Goal: Transaction & Acquisition: Purchase product/service

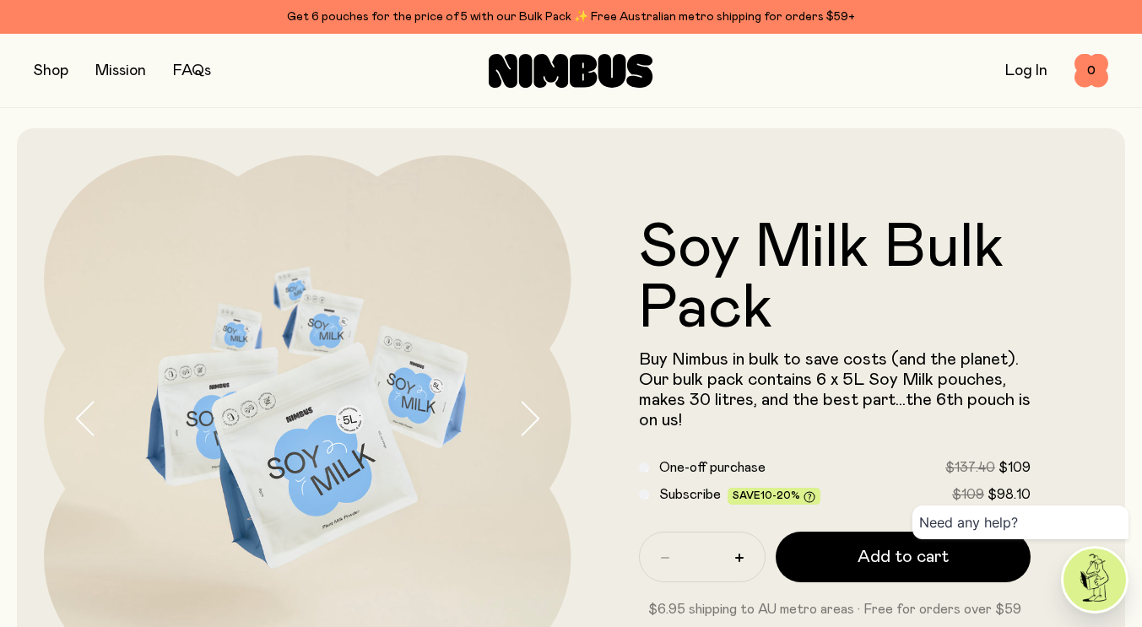
click at [52, 78] on button "button" at bounding box center [51, 71] width 35 height 24
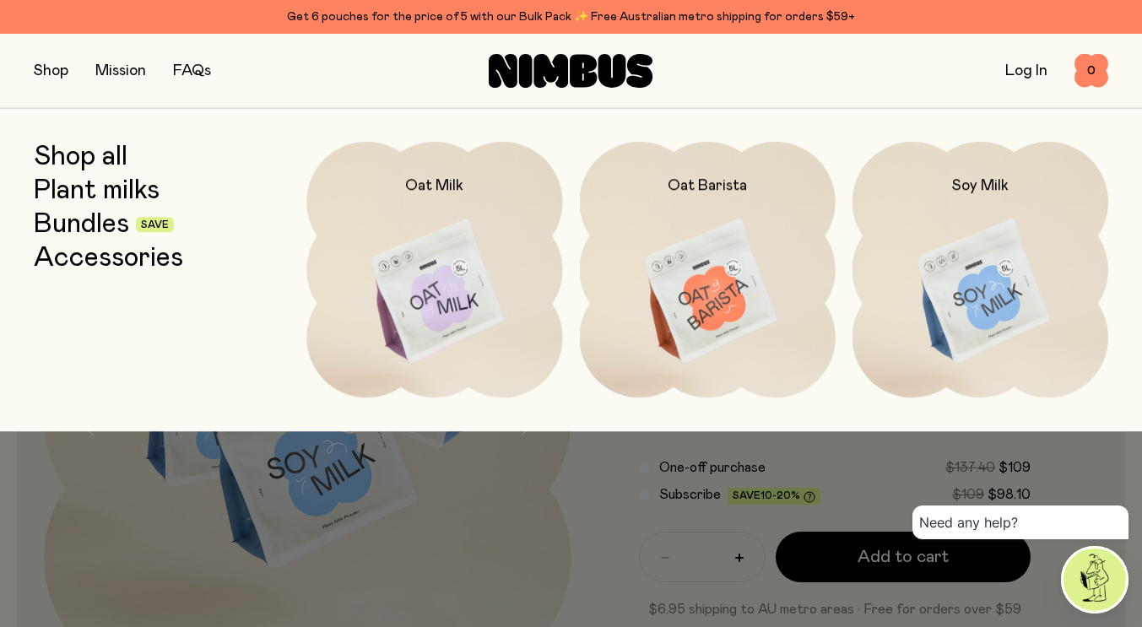
click at [967, 230] on img at bounding box center [980, 292] width 256 height 300
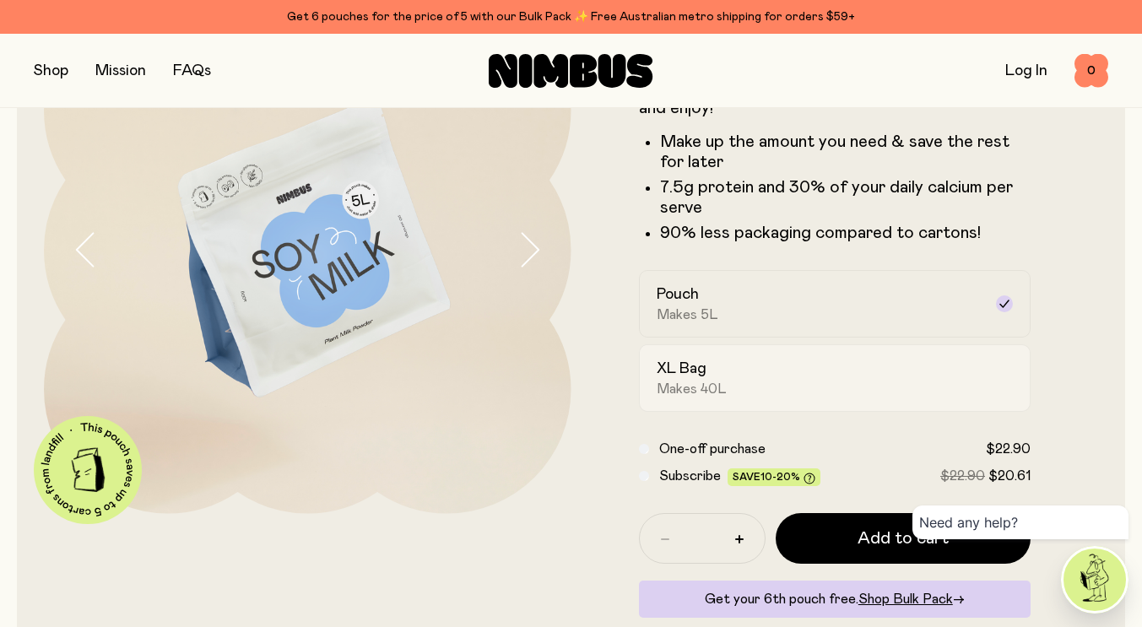
scroll to position [253, 0]
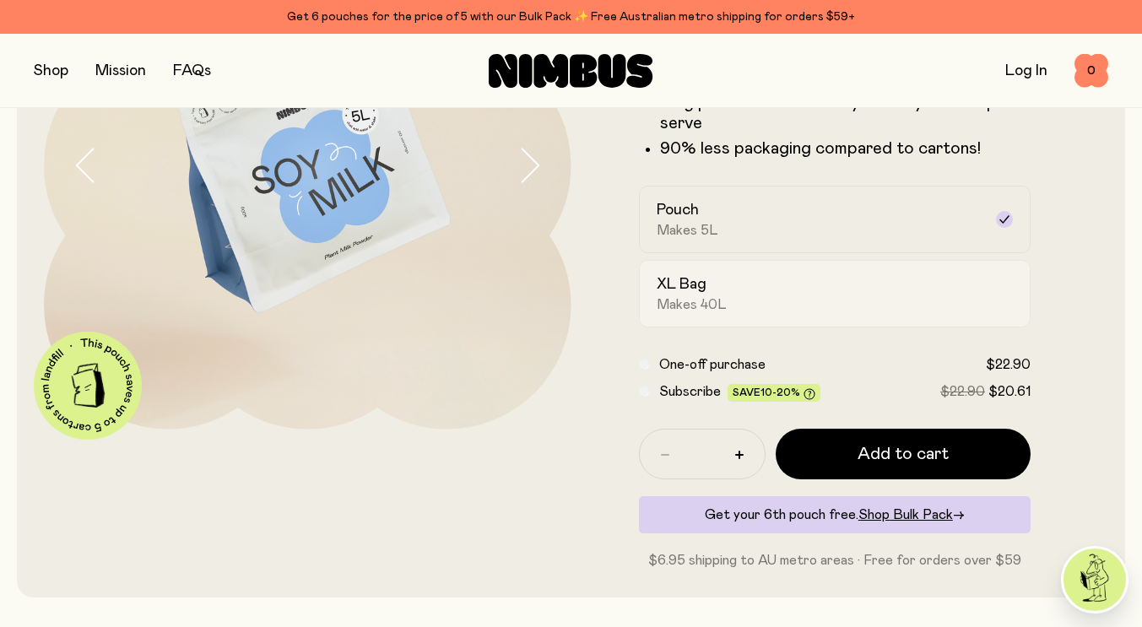
click at [777, 284] on div "XL Bag Makes 40L" at bounding box center [820, 293] width 327 height 39
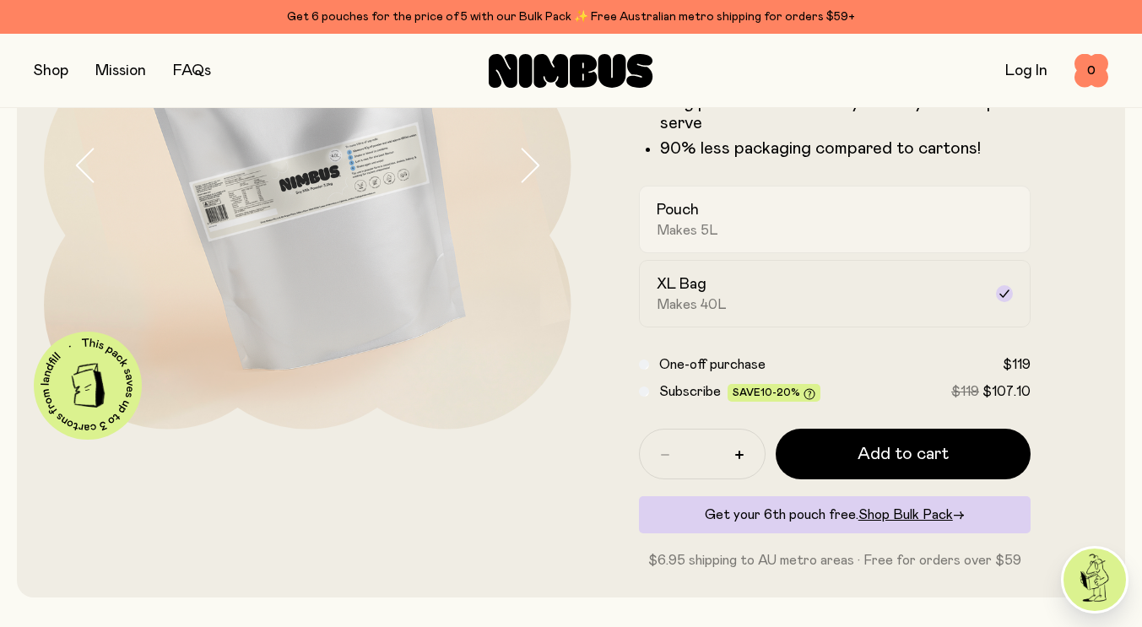
click at [787, 230] on div "Pouch Makes 5L" at bounding box center [820, 219] width 327 height 39
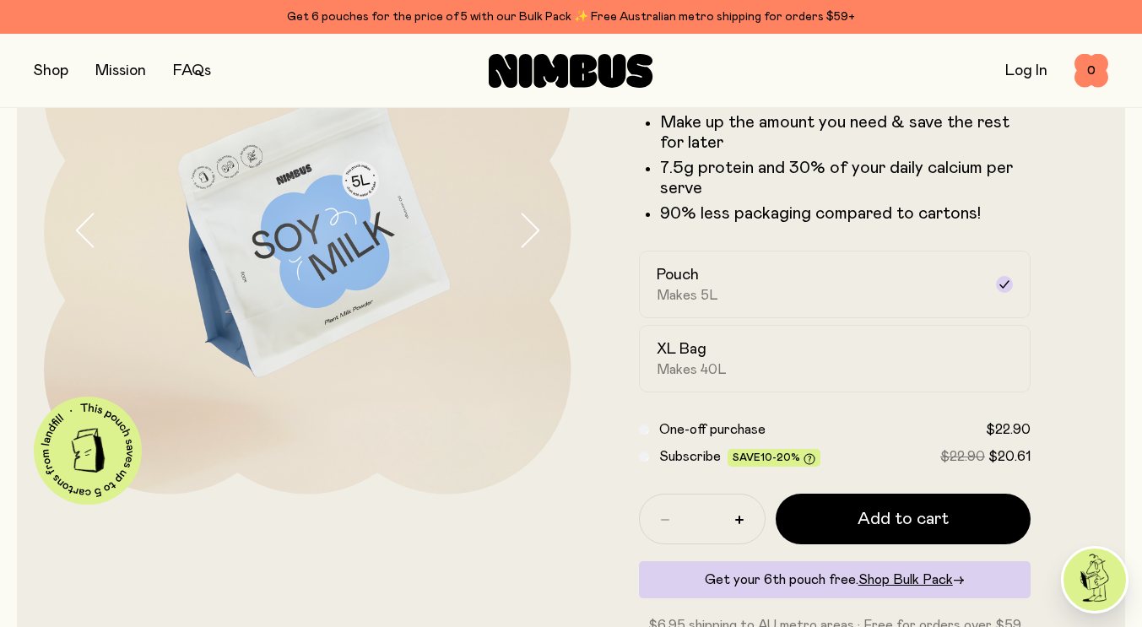
scroll to position [169, 0]
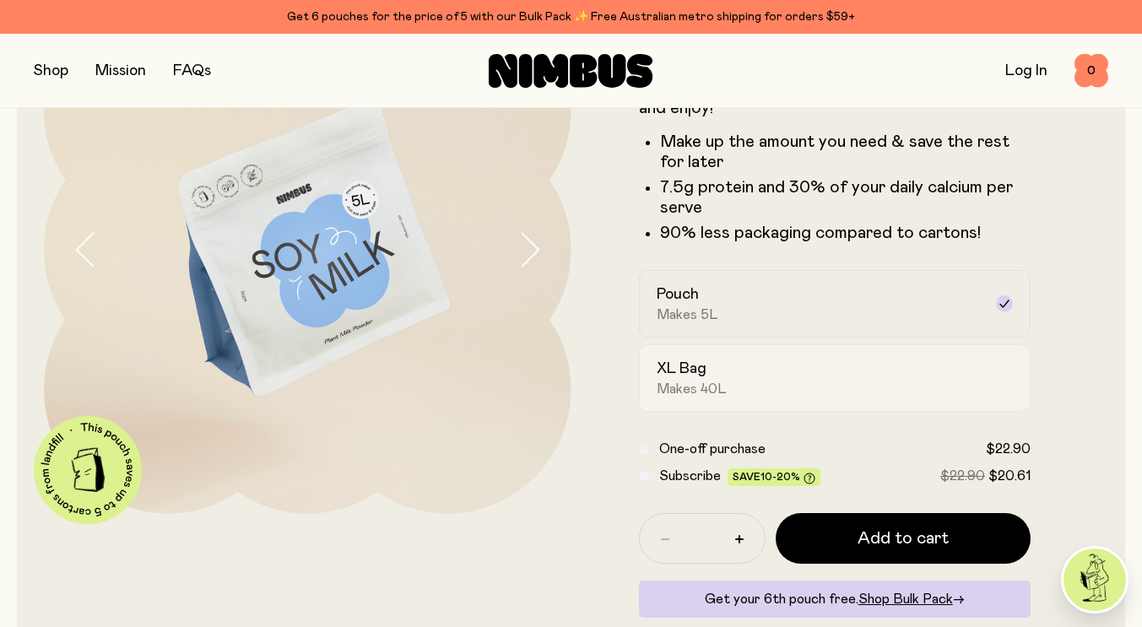
click at [724, 377] on div "XL Bag Makes 40L" at bounding box center [820, 378] width 327 height 39
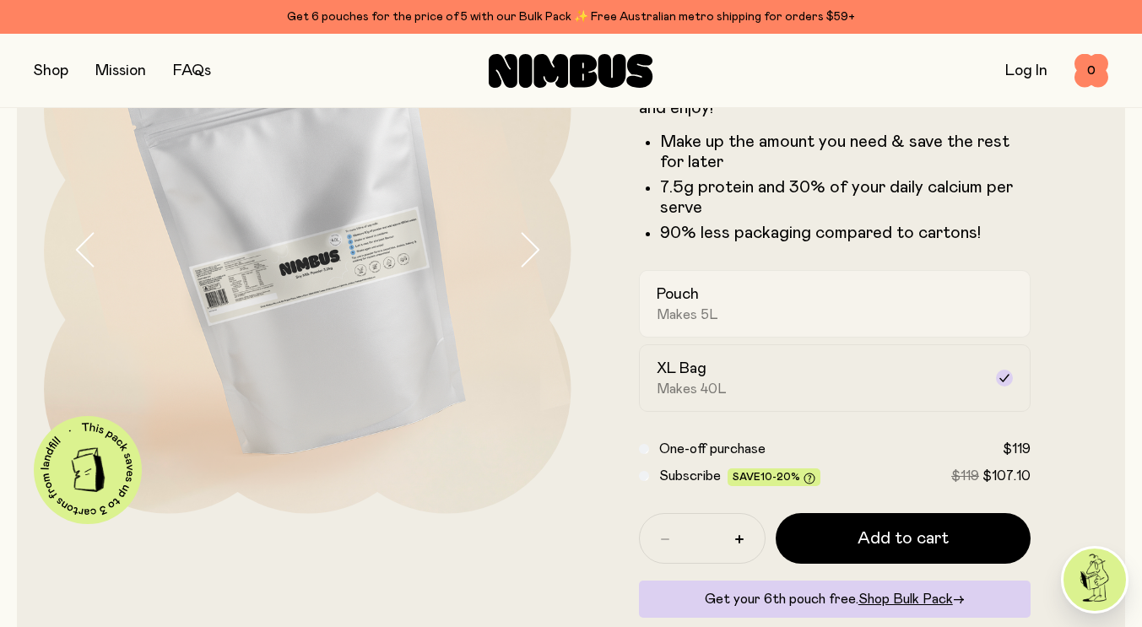
click at [706, 309] on span "Makes 5L" at bounding box center [688, 314] width 62 height 17
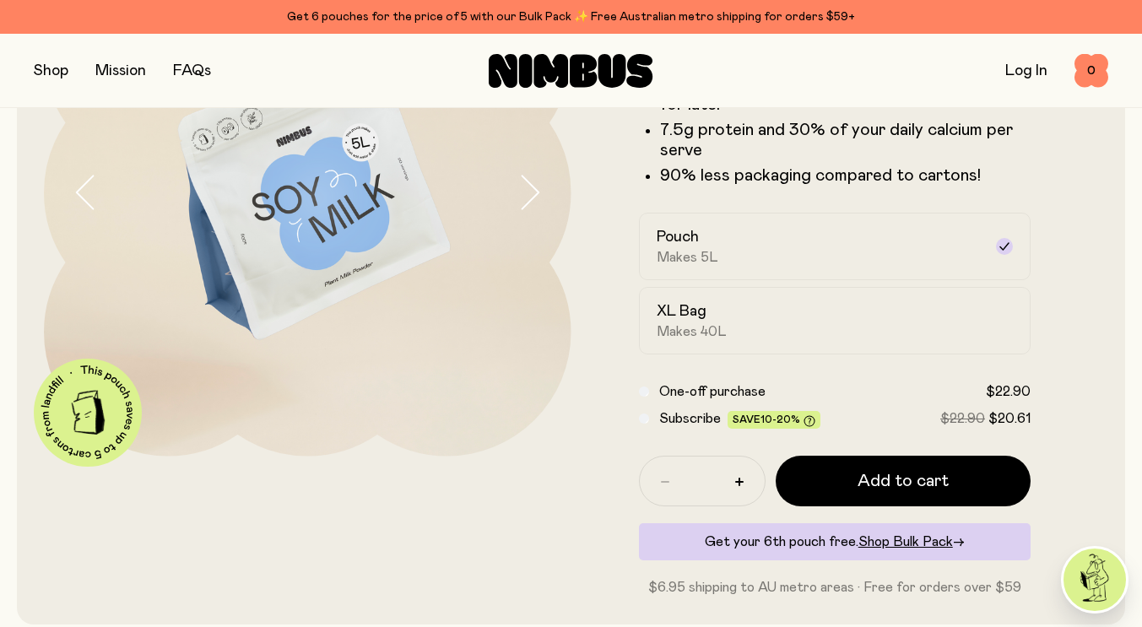
scroll to position [253, 0]
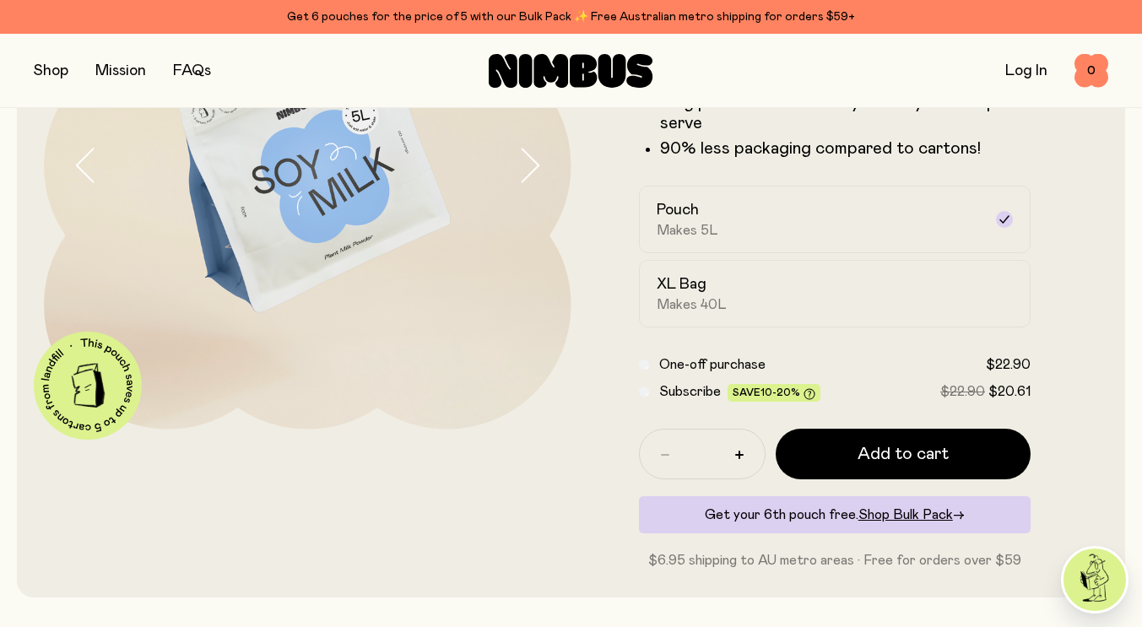
click at [191, 76] on link "FAQs" at bounding box center [192, 70] width 38 height 15
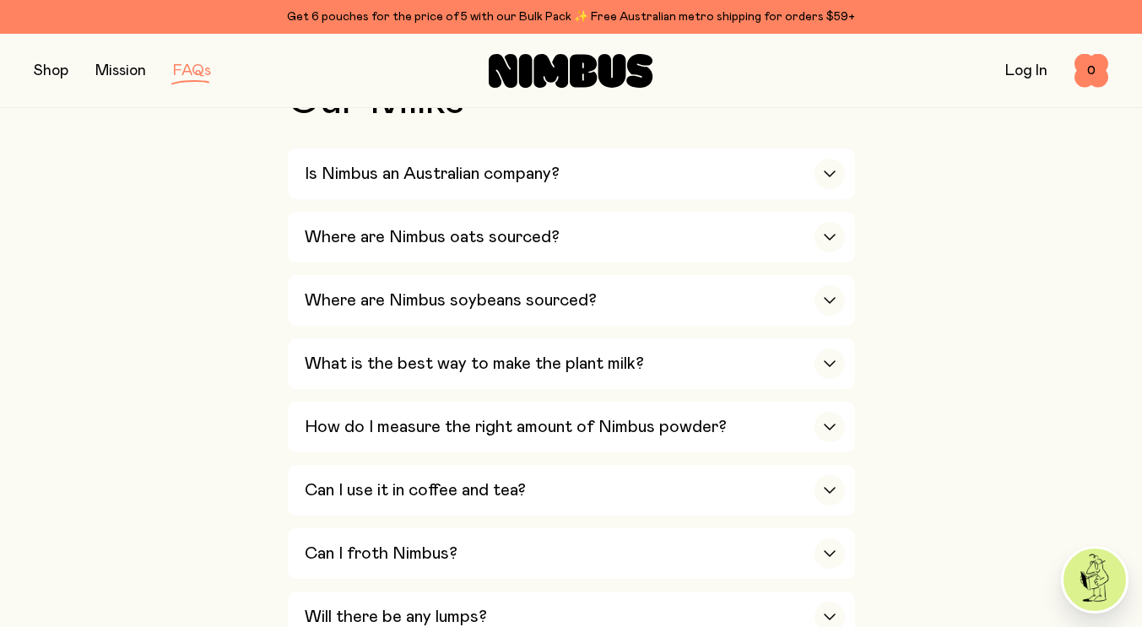
scroll to position [506, 0]
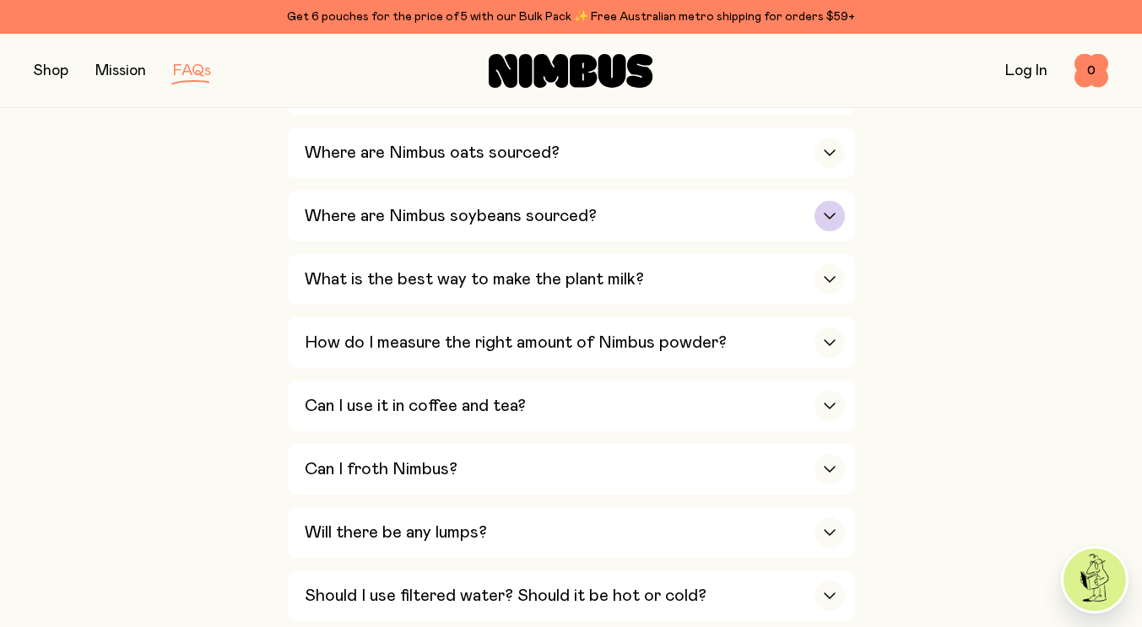
click at [369, 221] on h3 "Where are Nimbus soybeans sourced?" at bounding box center [451, 216] width 292 height 20
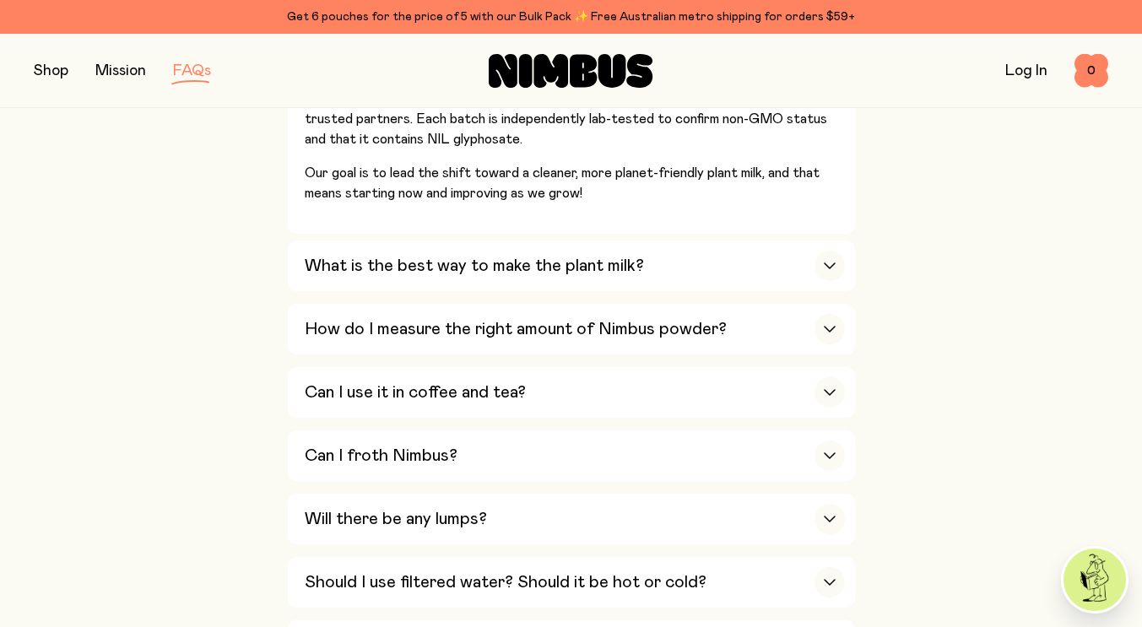
scroll to position [760, 0]
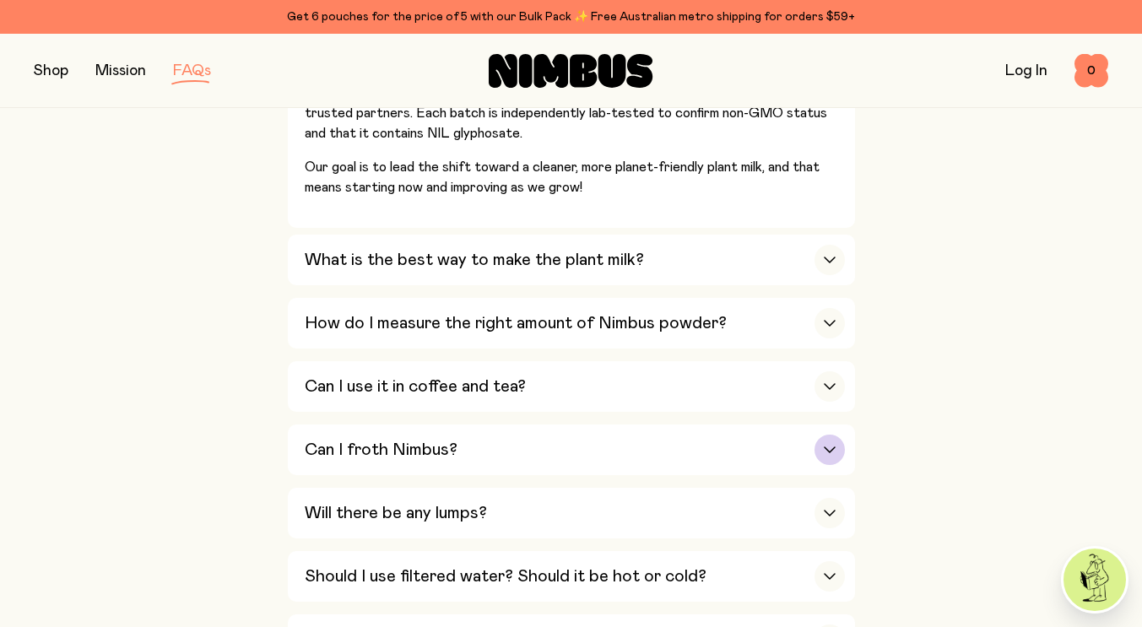
click at [392, 428] on div "Can I froth Nimbus?" at bounding box center [575, 449] width 540 height 51
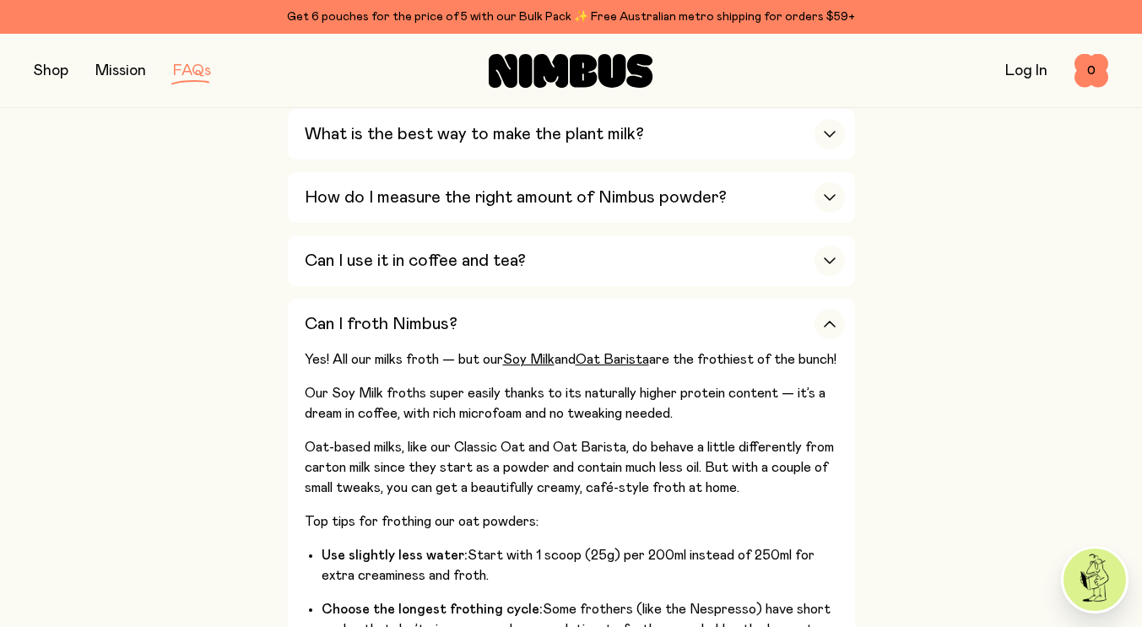
scroll to position [591, 0]
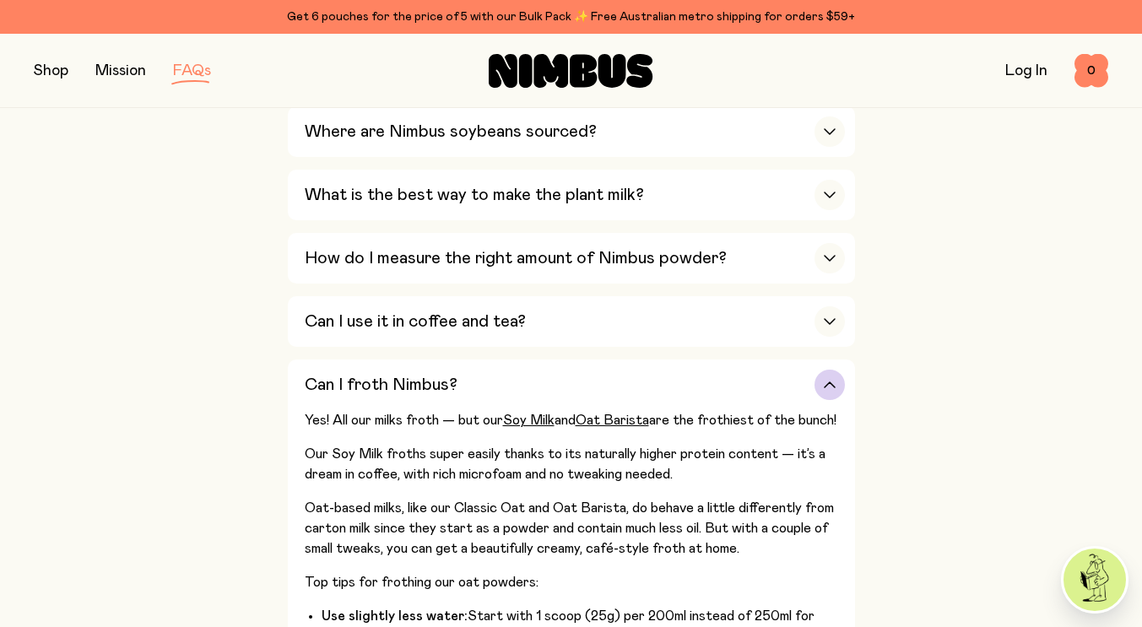
click at [307, 384] on h3 "Can I froth Nimbus?" at bounding box center [381, 385] width 153 height 20
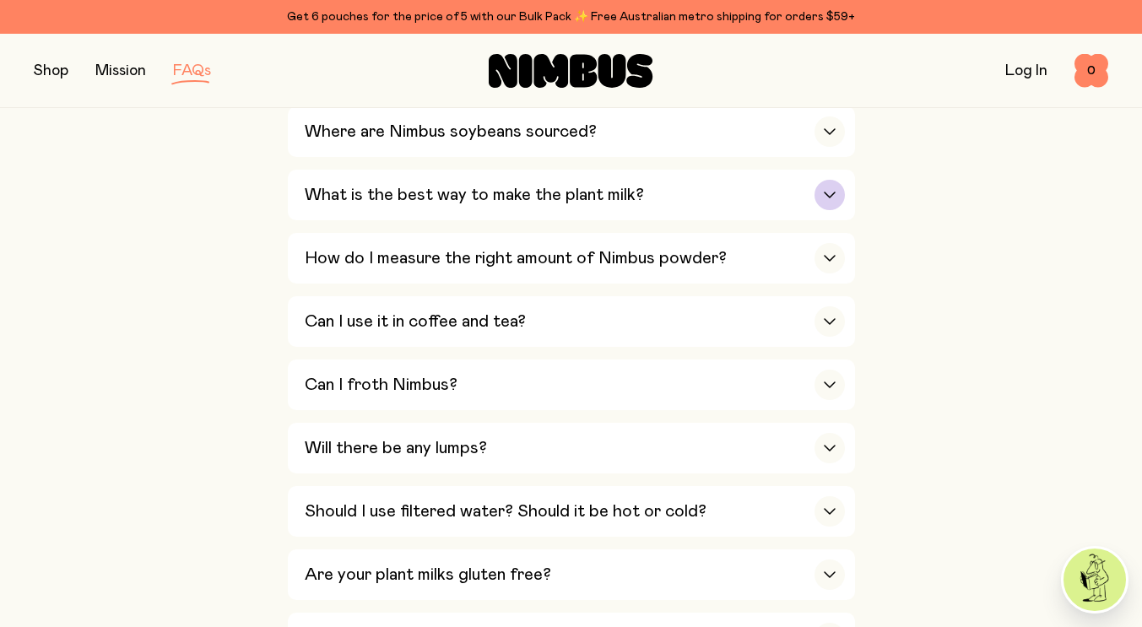
click at [454, 186] on h3 "What is the best way to make the plant milk?" at bounding box center [474, 195] width 339 height 20
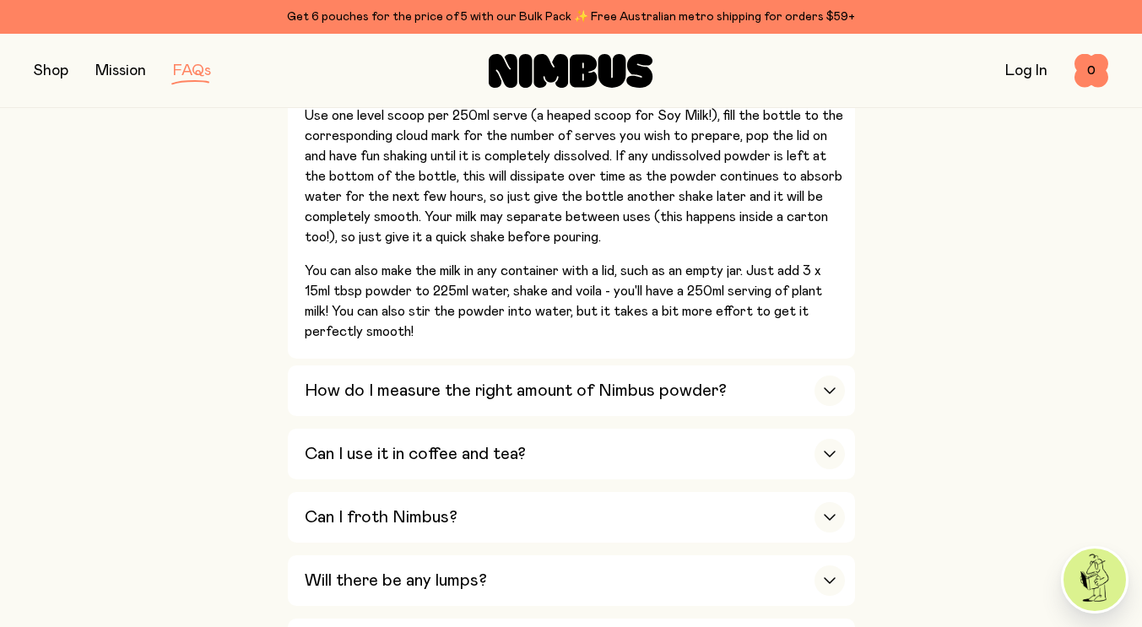
scroll to position [844, 0]
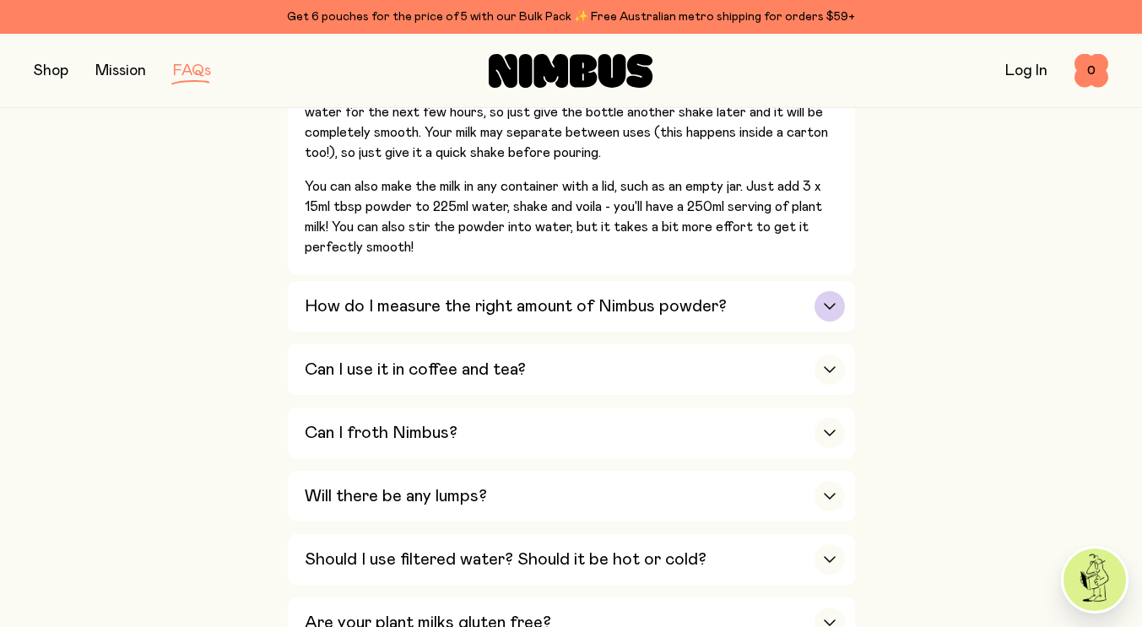
click at [311, 300] on h3 "How do I measure the right amount of Nimbus powder?" at bounding box center [516, 306] width 422 height 20
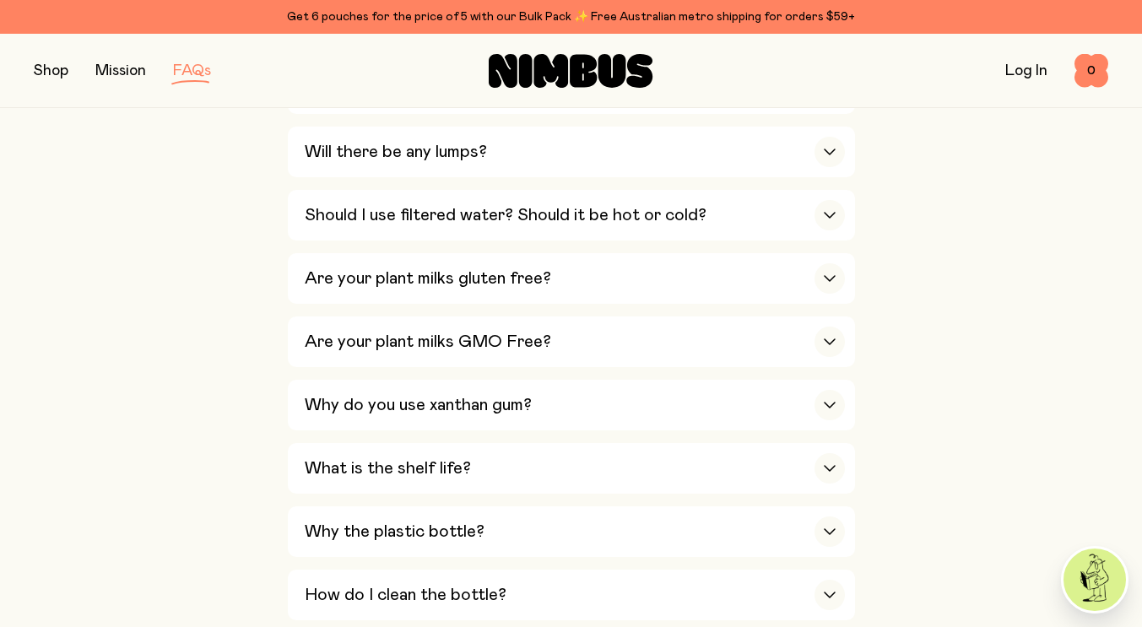
scroll to position [1013, 0]
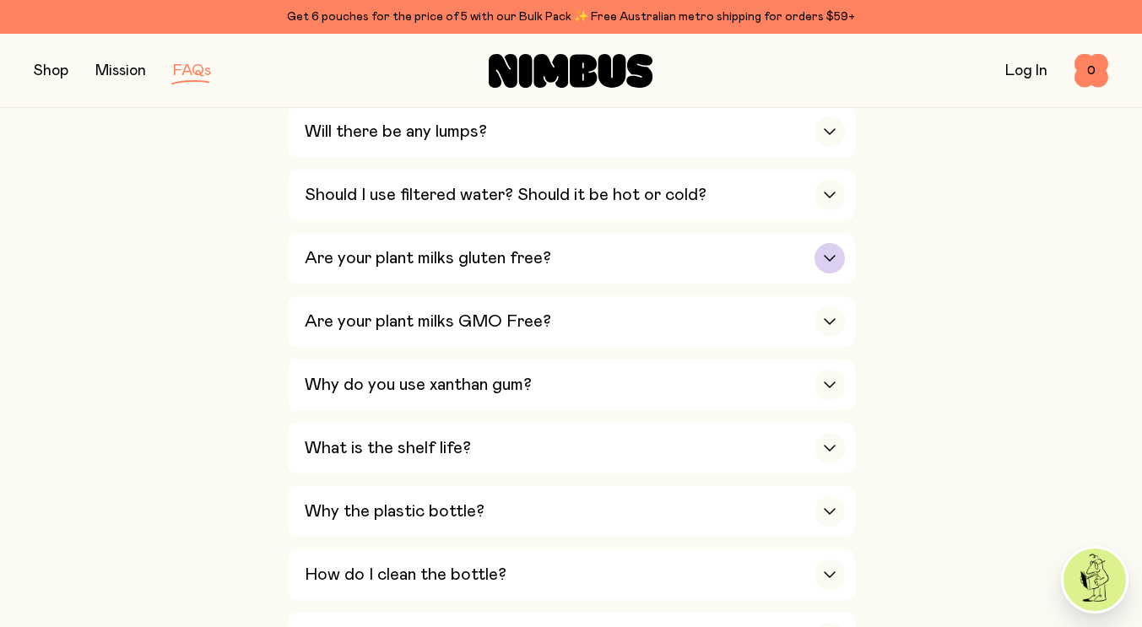
click at [297, 263] on button "Are your plant milks gluten free? Unfortunately not all of them. Oats cannot be…" at bounding box center [571, 258] width 567 height 51
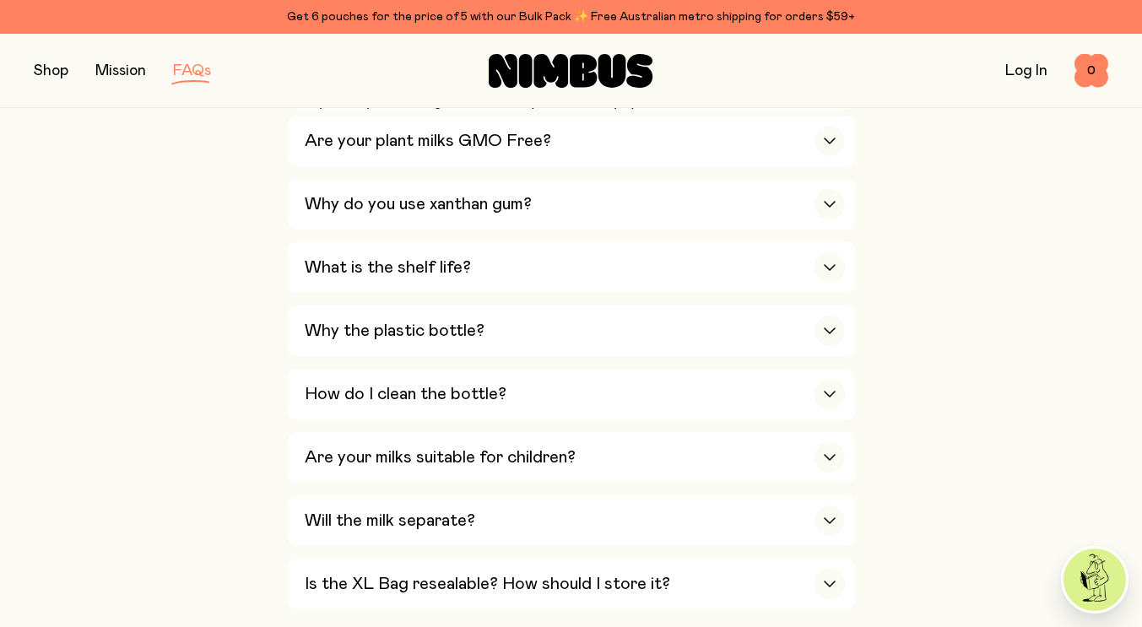
scroll to position [1213, 0]
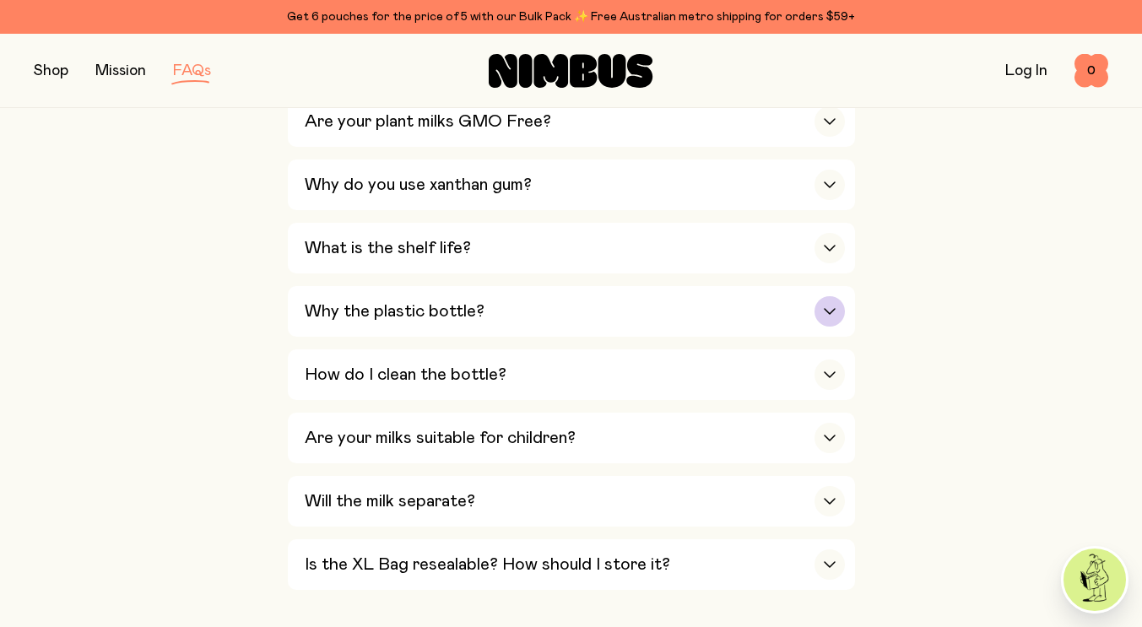
click at [333, 301] on h3 "Why the plastic bottle?" at bounding box center [395, 311] width 180 height 20
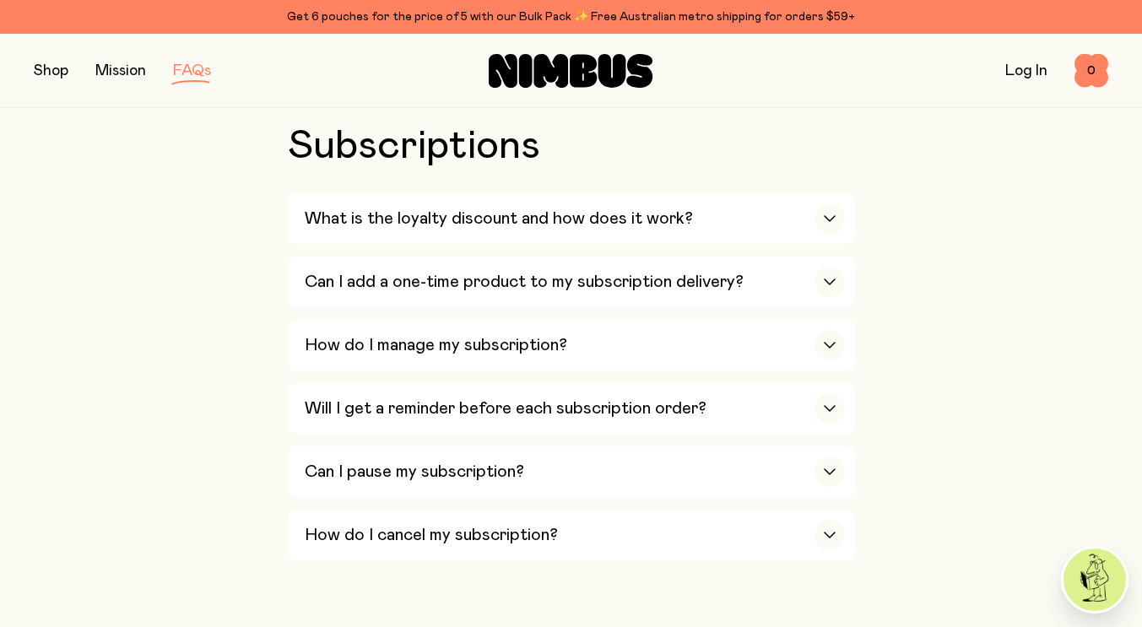
scroll to position [2479, 0]
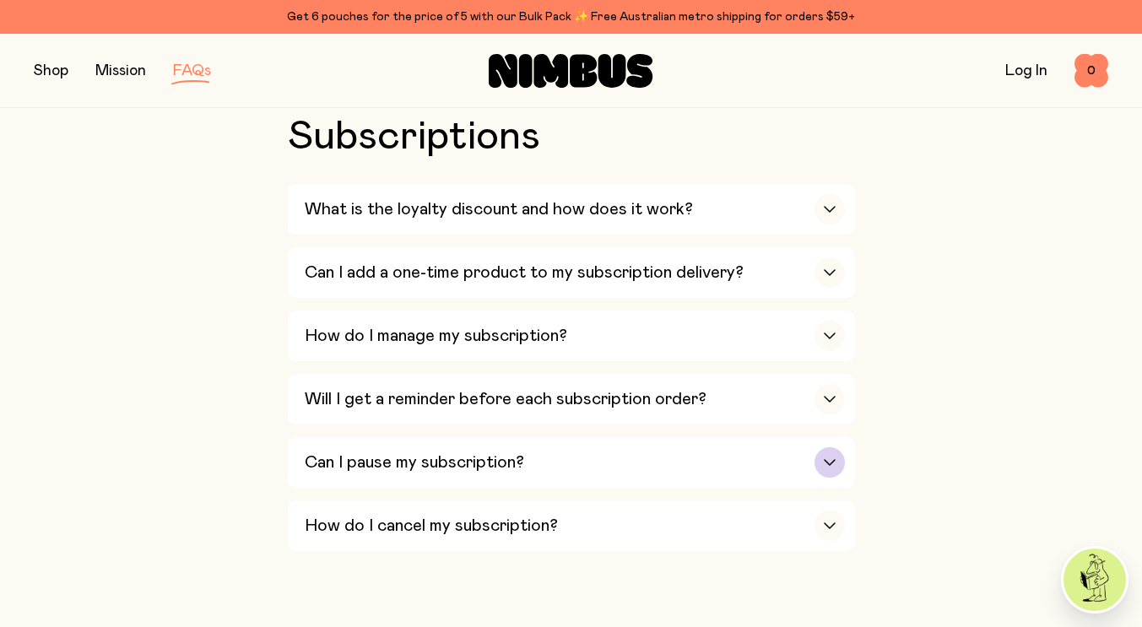
click at [354, 437] on div "Can I pause my subscription?" at bounding box center [575, 462] width 540 height 51
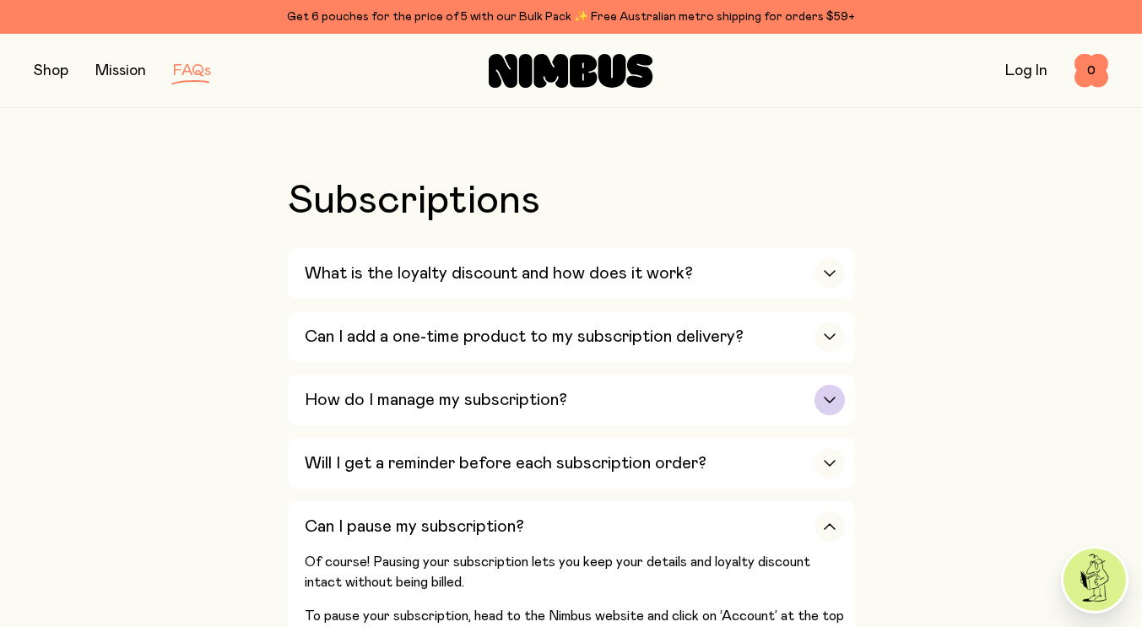
scroll to position [2394, 0]
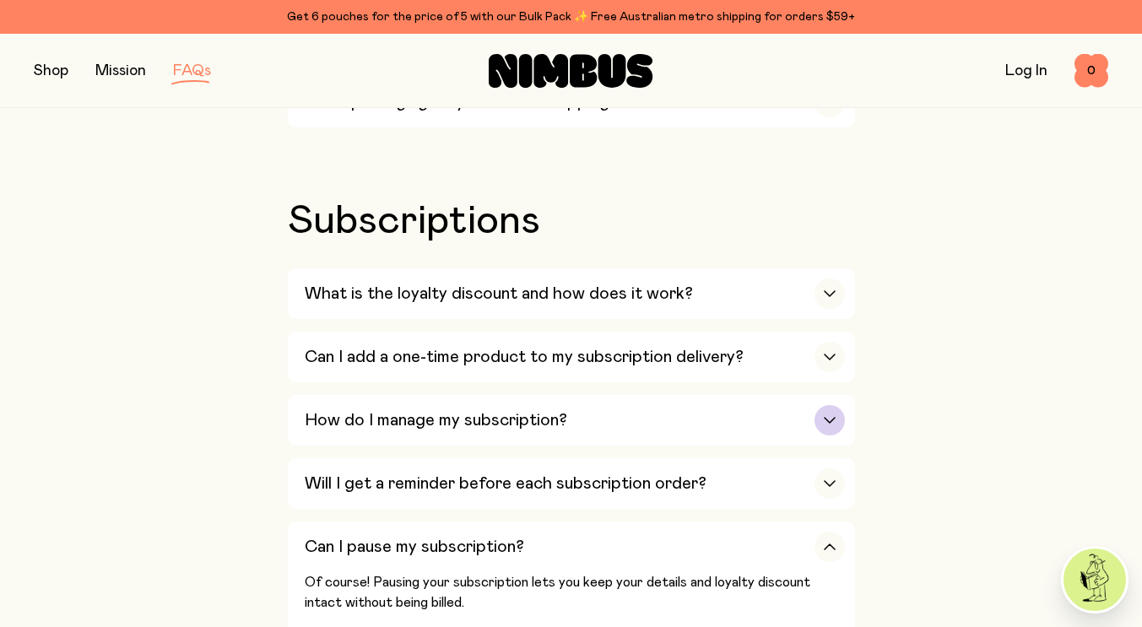
click at [358, 410] on h3 "How do I manage my subscription?" at bounding box center [436, 420] width 262 height 20
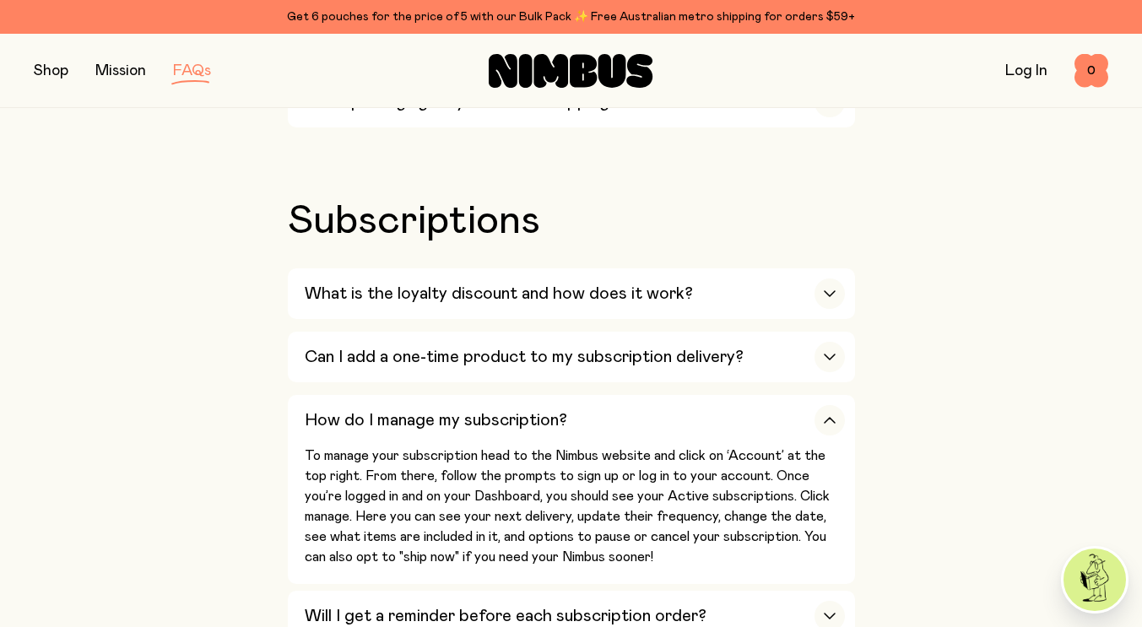
scroll to position [2479, 0]
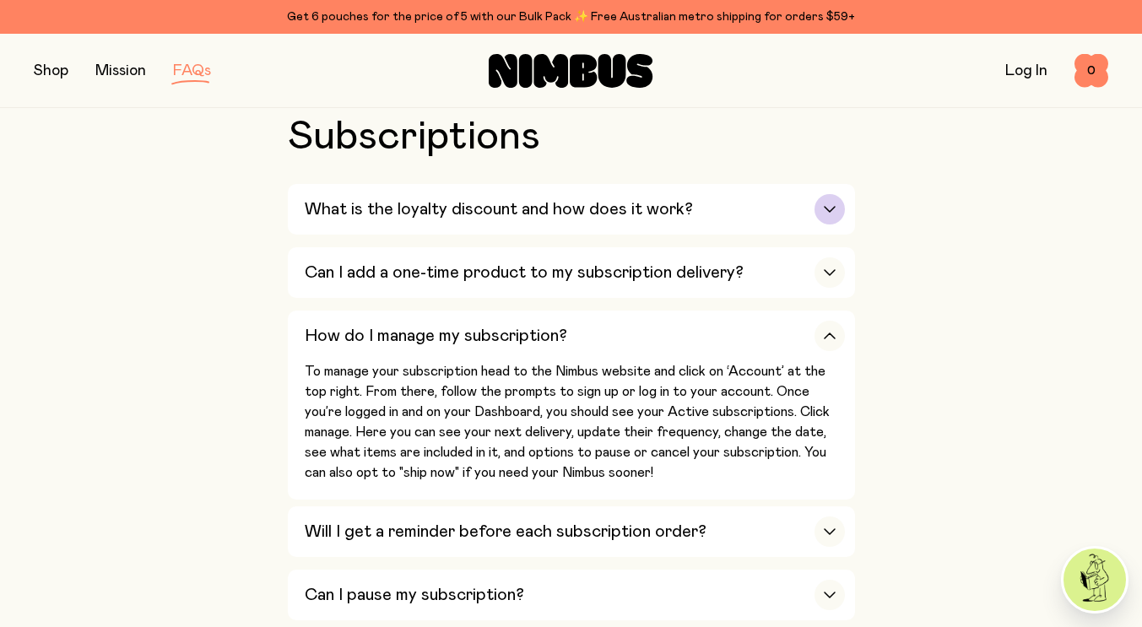
click at [362, 205] on div "What is the loyalty discount and how does it work?" at bounding box center [575, 209] width 540 height 51
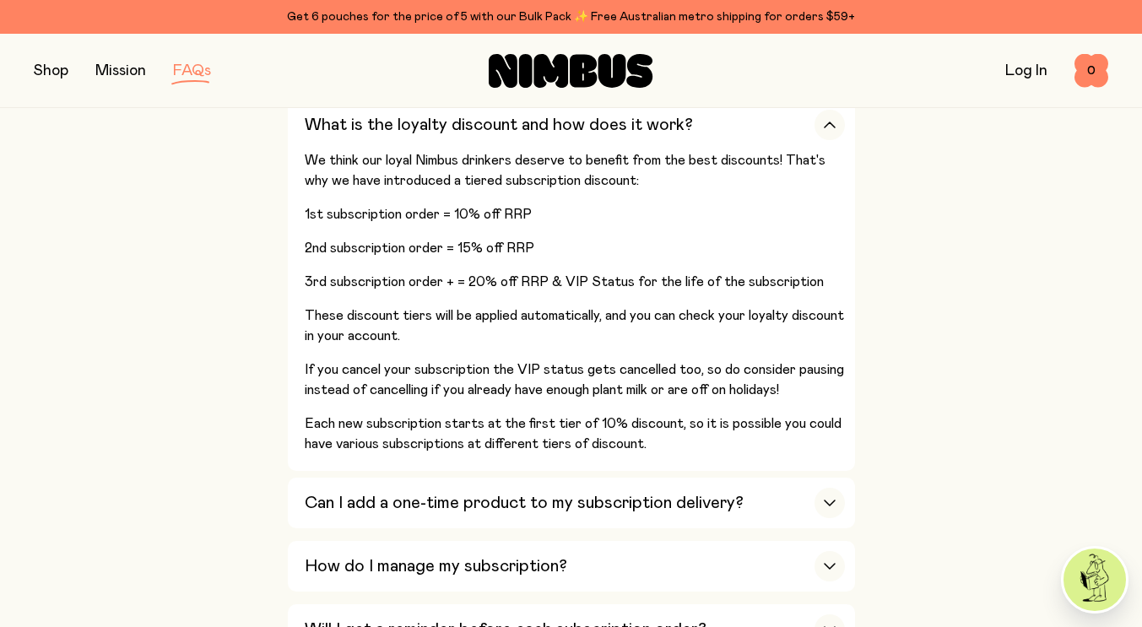
scroll to position [2647, 0]
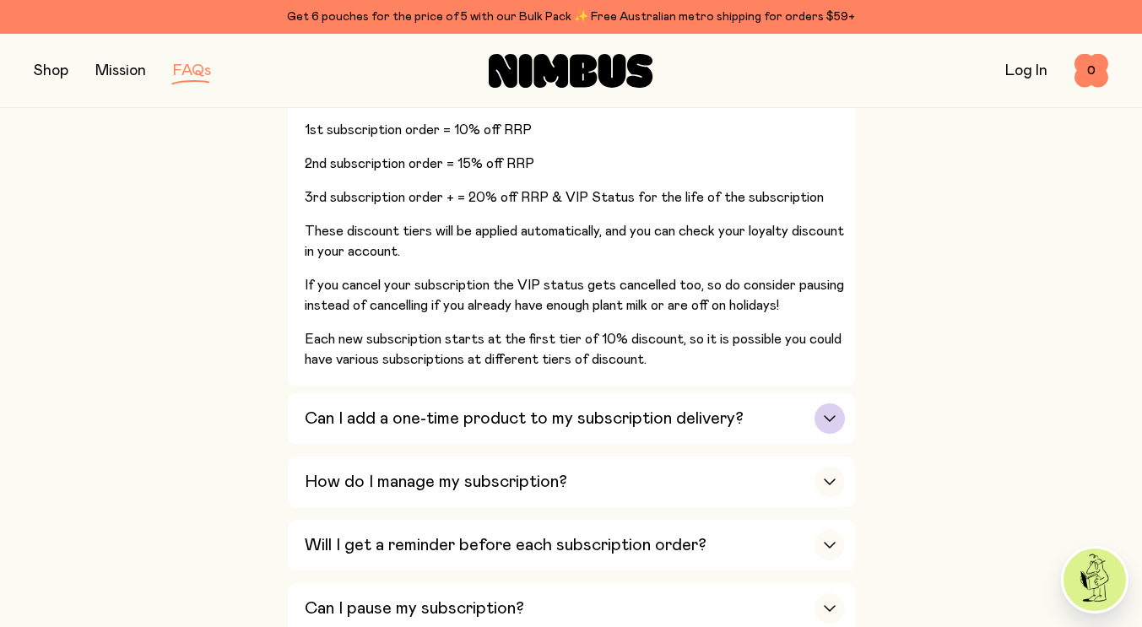
click at [381, 413] on div "Can I add a one-time product to my subscription delivery?" at bounding box center [575, 418] width 540 height 51
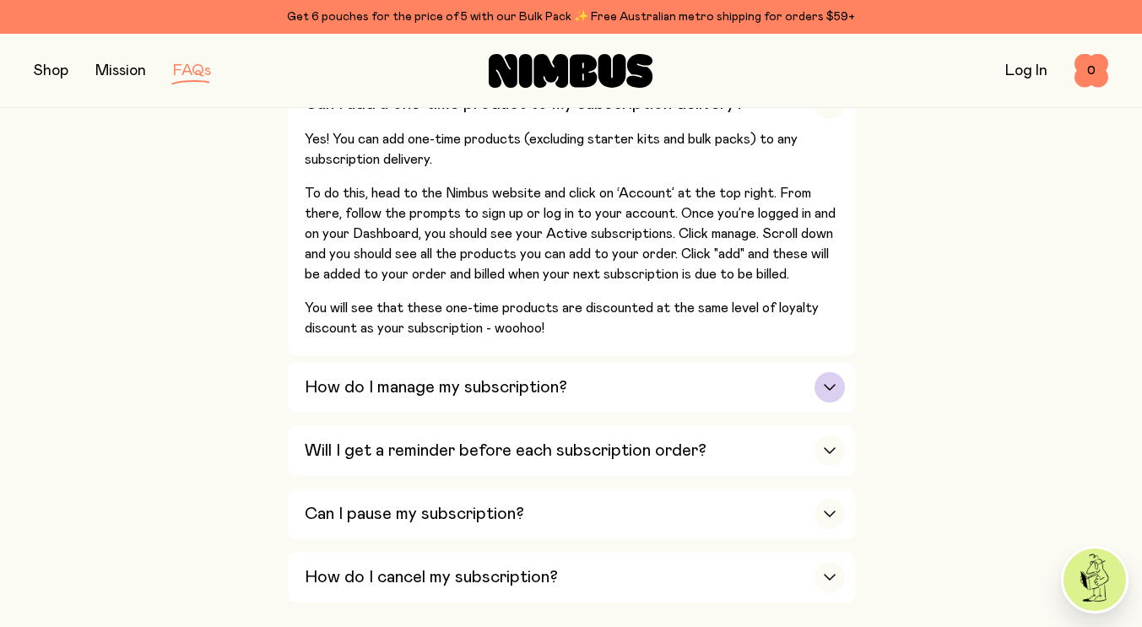
click at [424, 377] on h3 "How do I manage my subscription?" at bounding box center [436, 387] width 262 height 20
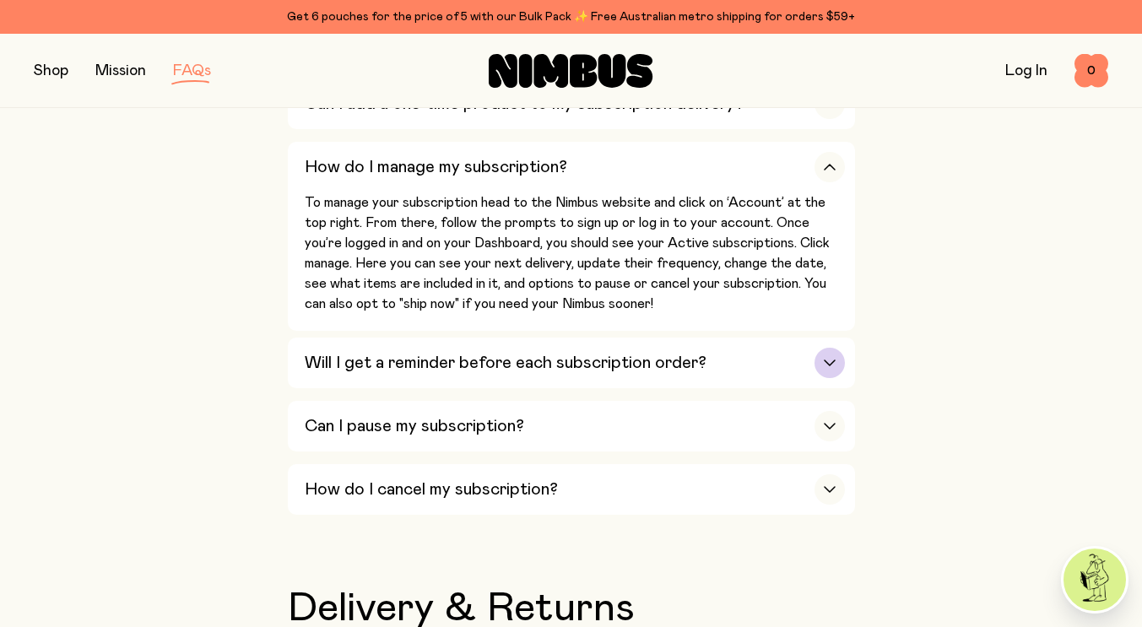
click at [342, 353] on h3 "Will I get a reminder before each subscription order?" at bounding box center [506, 363] width 402 height 20
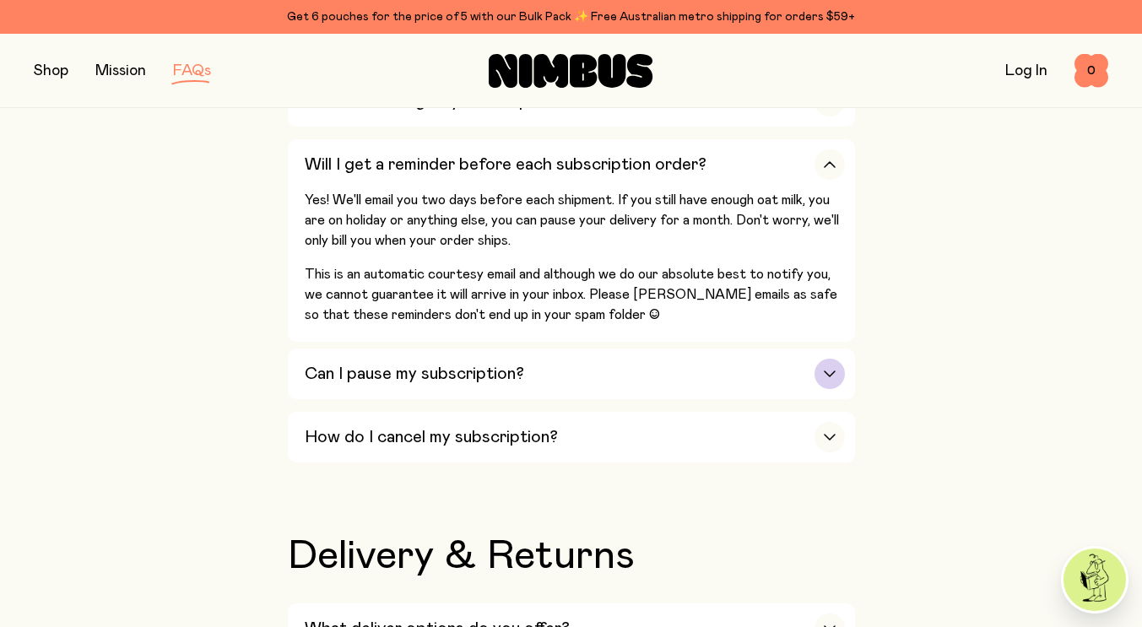
scroll to position [2732, 0]
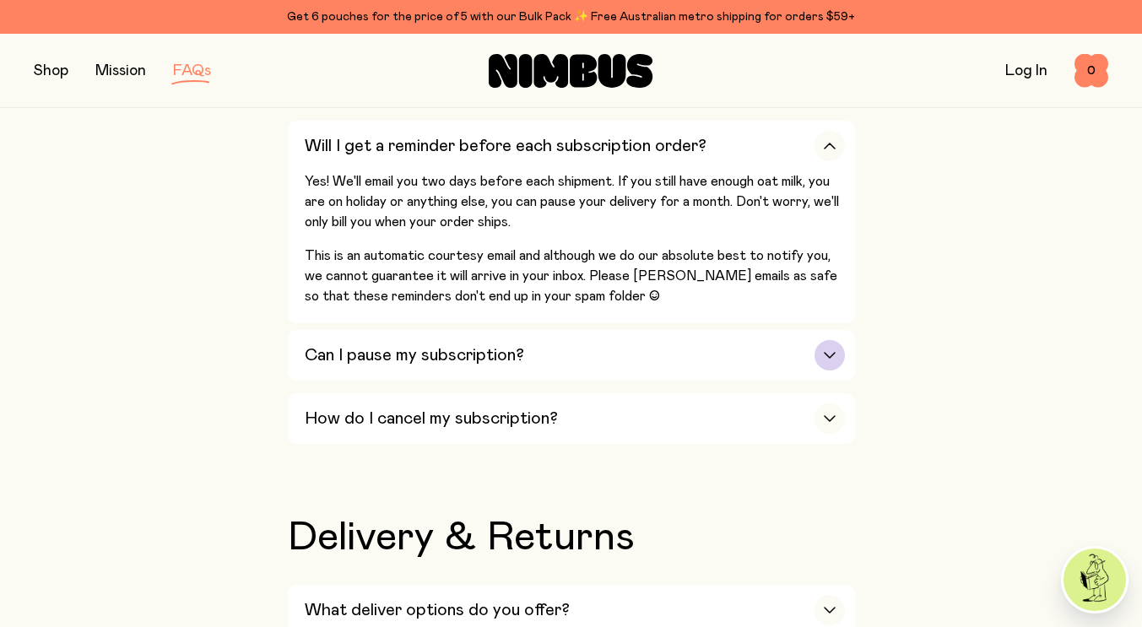
click at [385, 345] on h3 "Can I pause my subscription?" at bounding box center [414, 355] width 219 height 20
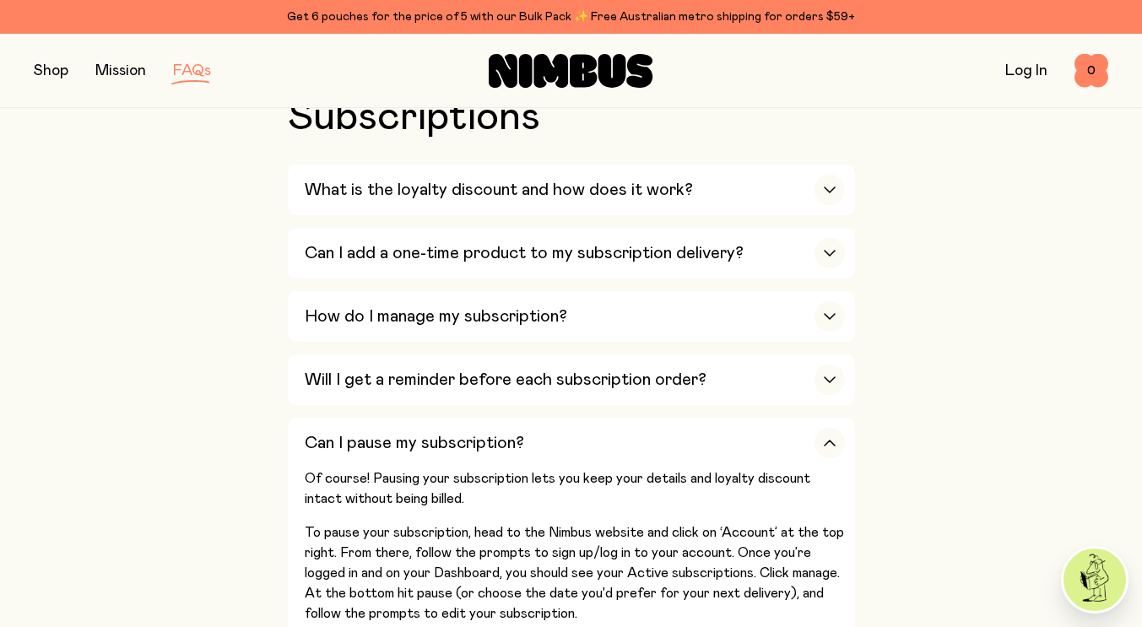
scroll to position [2479, 0]
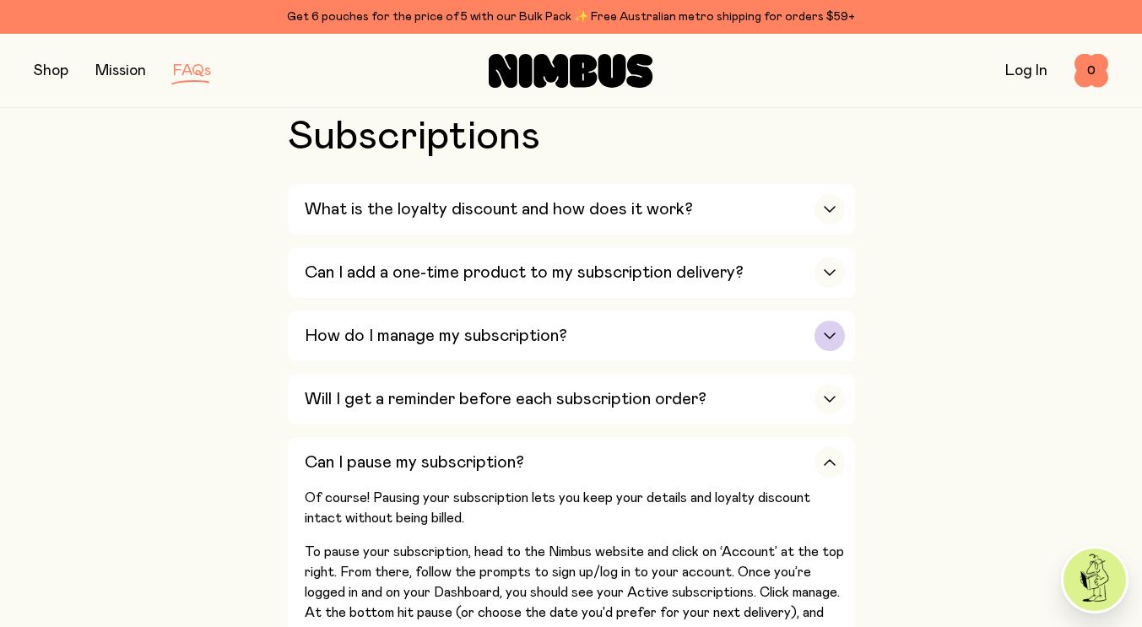
click at [346, 326] on h3 "How do I manage my subscription?" at bounding box center [436, 336] width 262 height 20
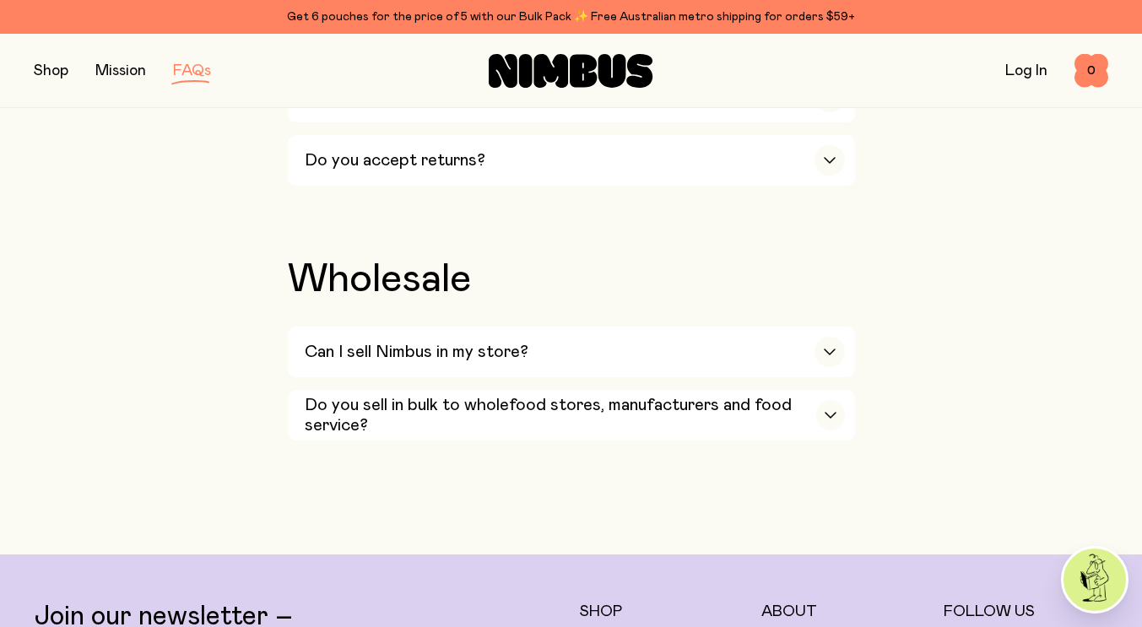
scroll to position [3491, 0]
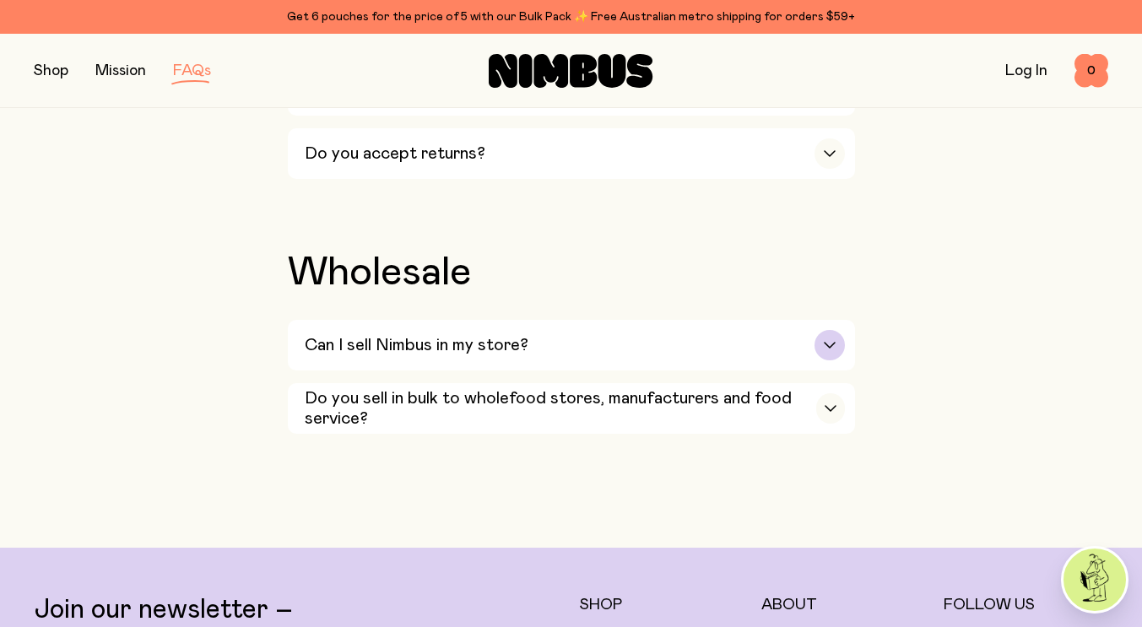
click at [341, 320] on div "Can I sell Nimbus in my store?" at bounding box center [575, 345] width 540 height 51
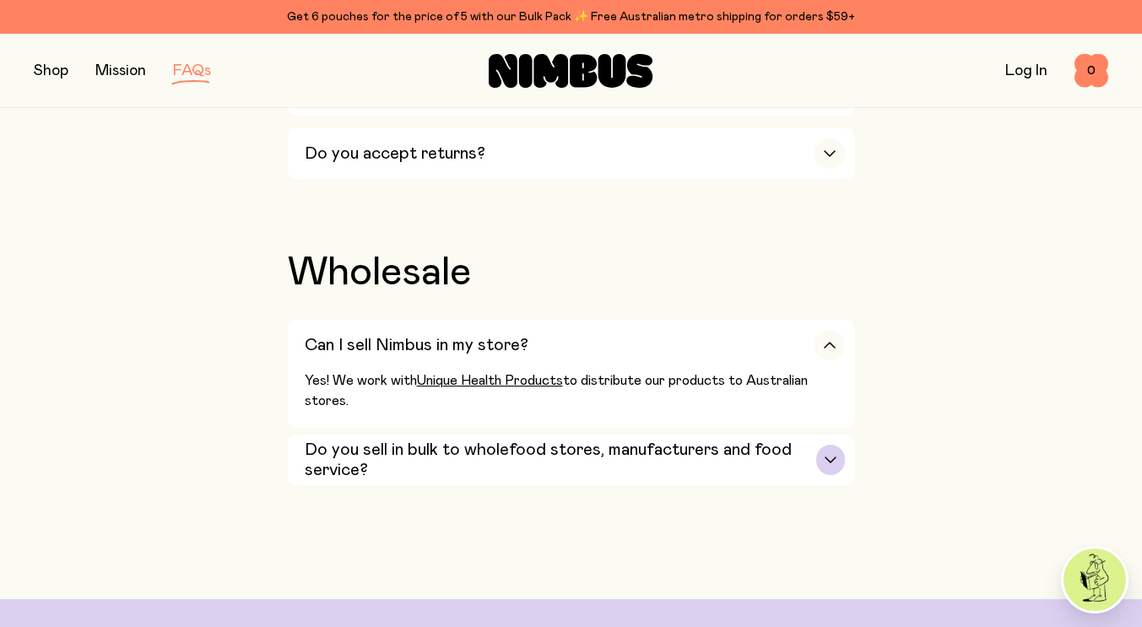
click at [319, 440] on h3 "Do you sell in bulk to wholefood stores, manufacturers and food service?" at bounding box center [561, 460] width 512 height 41
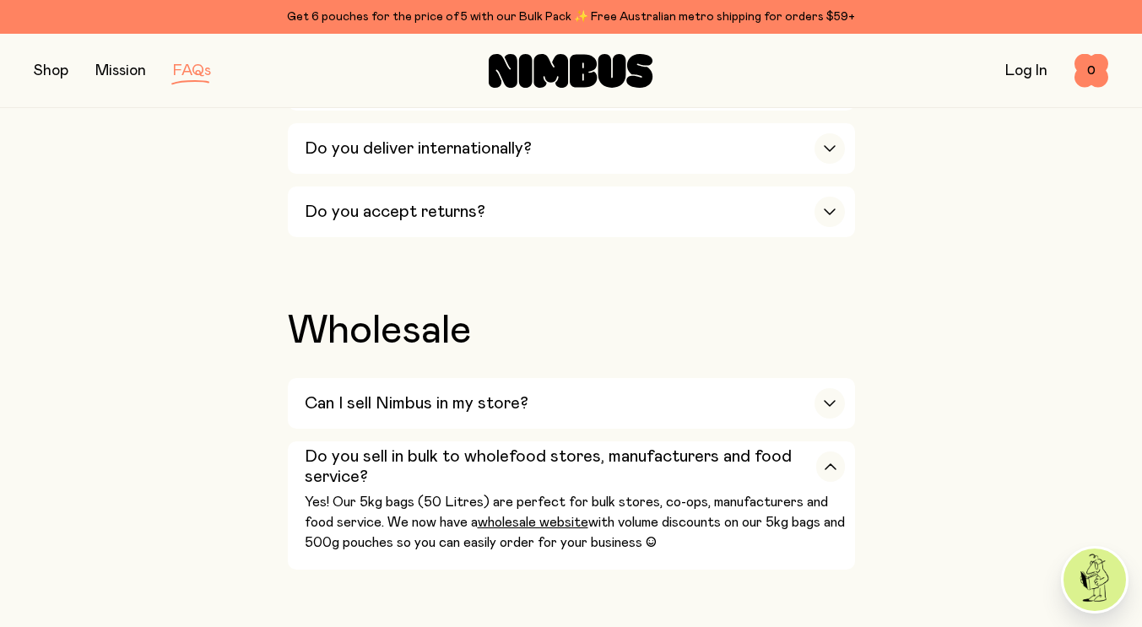
scroll to position [3407, 0]
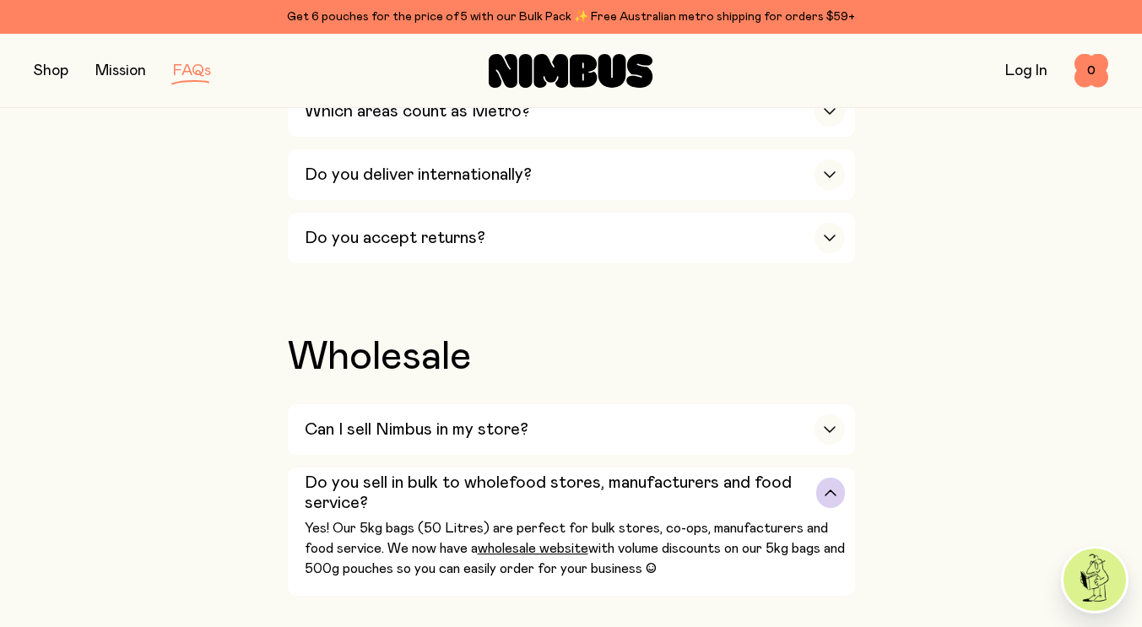
click at [332, 473] on h3 "Do you sell in bulk to wholefood stores, manufacturers and food service?" at bounding box center [561, 493] width 512 height 41
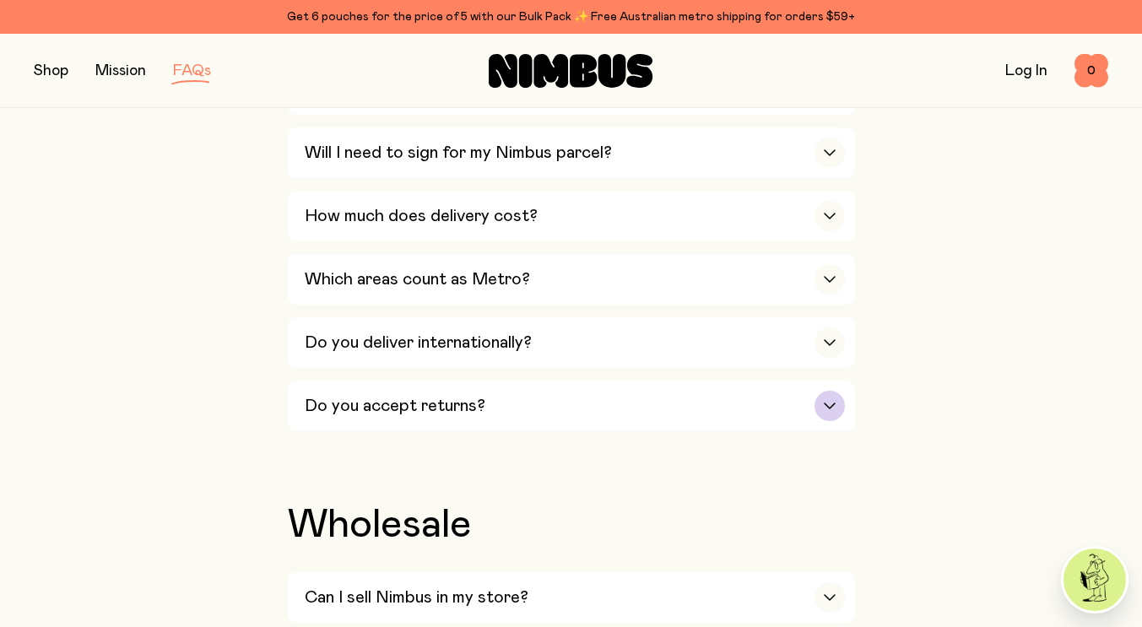
scroll to position [3238, 0]
click at [334, 397] on h3 "Do you accept returns?" at bounding box center [395, 407] width 181 height 20
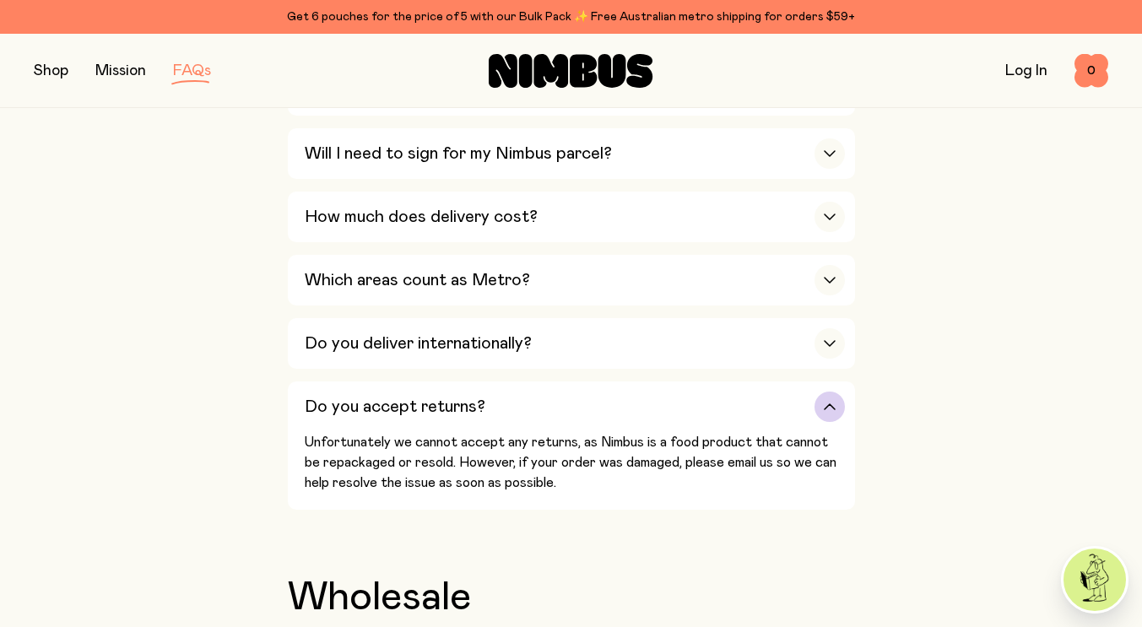
click at [314, 397] on h3 "Do you accept returns?" at bounding box center [395, 407] width 181 height 20
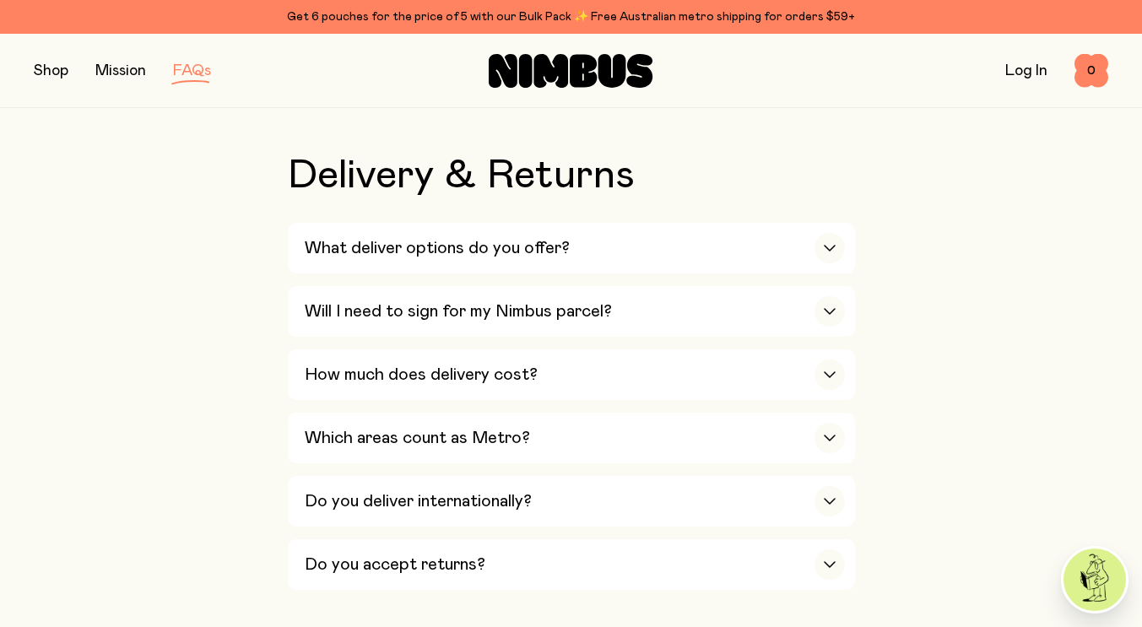
scroll to position [3069, 0]
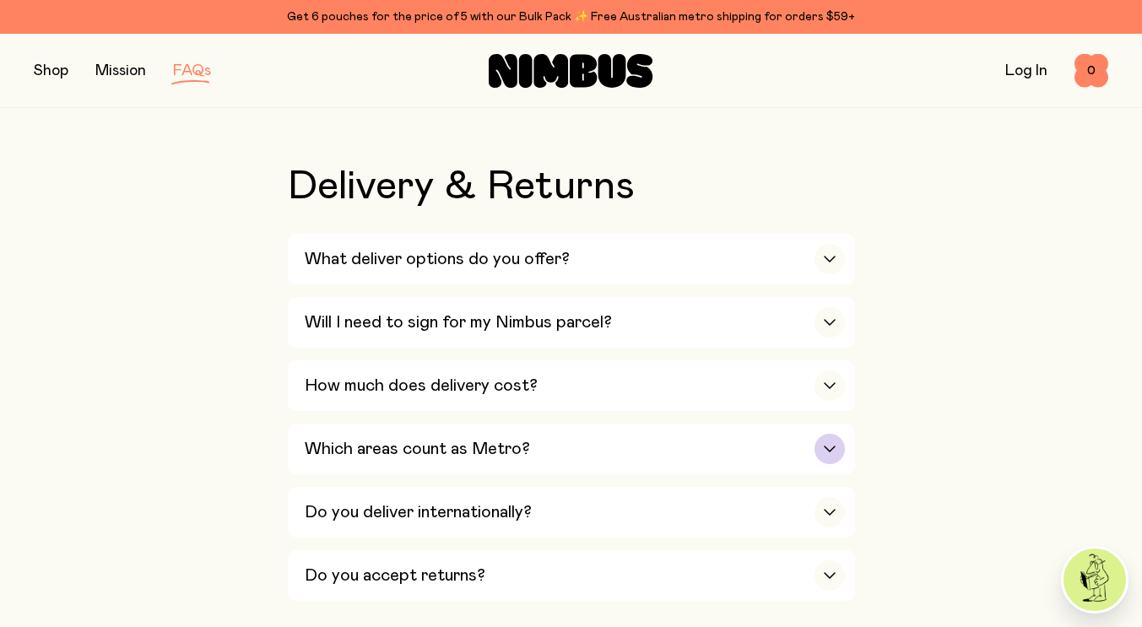
click at [376, 439] on h3 "Which areas count as Metro?" at bounding box center [417, 449] width 225 height 20
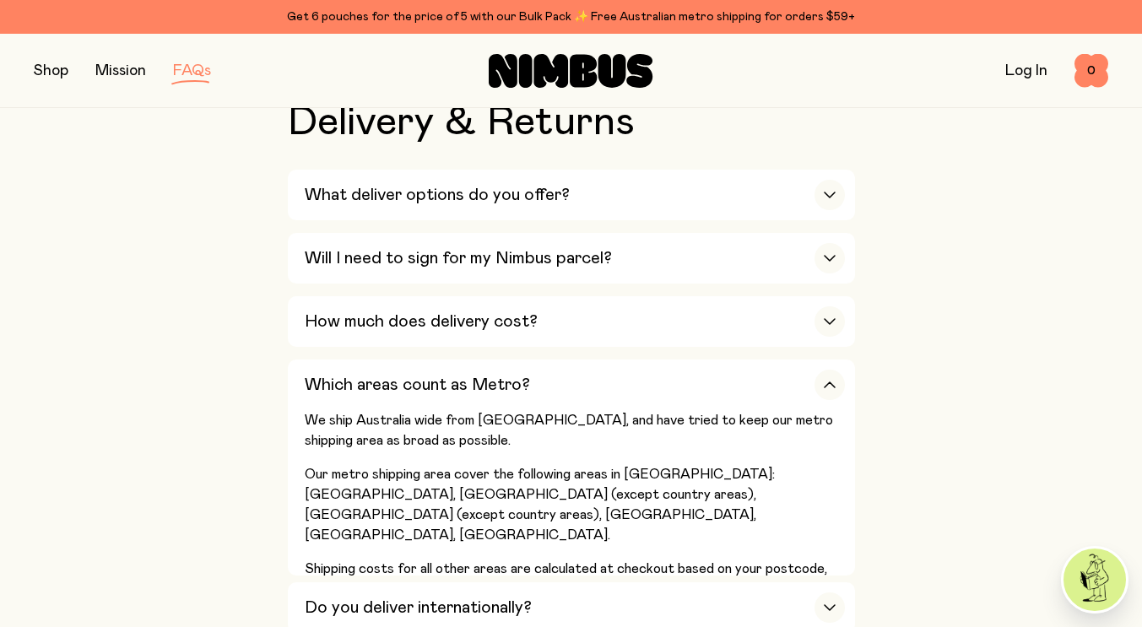
scroll to position [3154, 0]
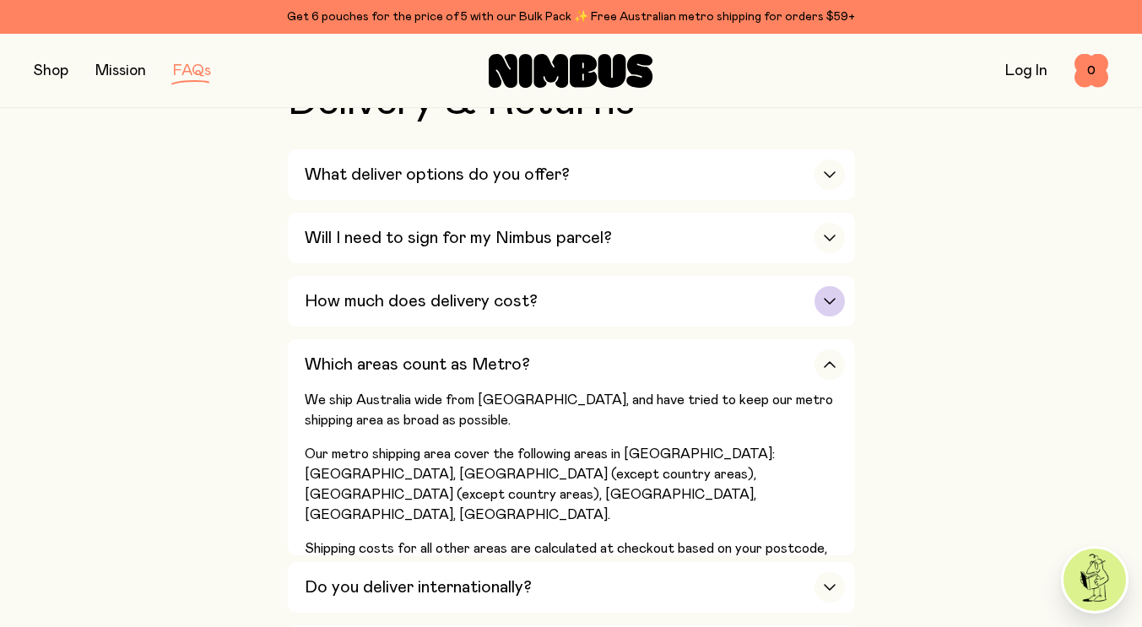
click at [421, 291] on h3 "How much does delivery cost?" at bounding box center [421, 301] width 233 height 20
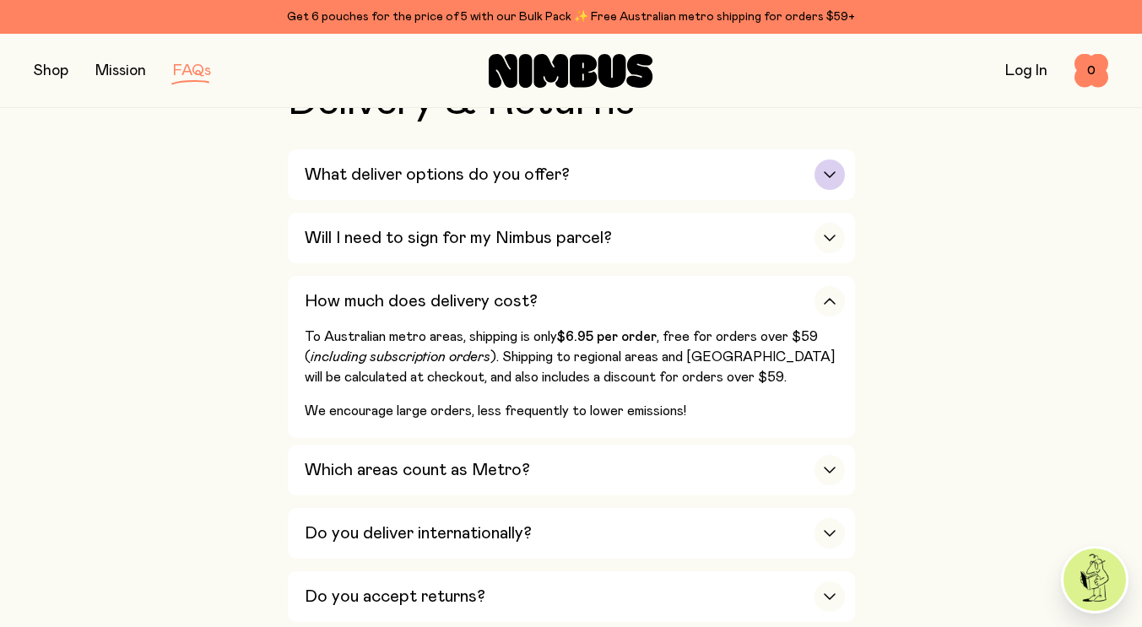
click at [379, 166] on div "What deliver options do you offer?" at bounding box center [575, 174] width 540 height 51
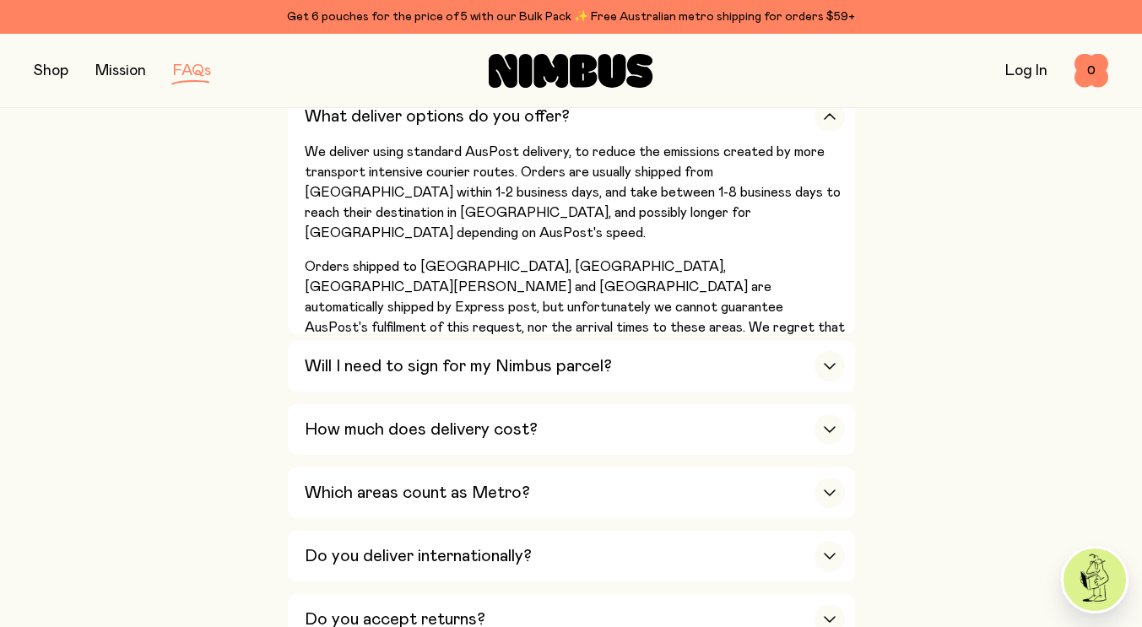
scroll to position [3238, 0]
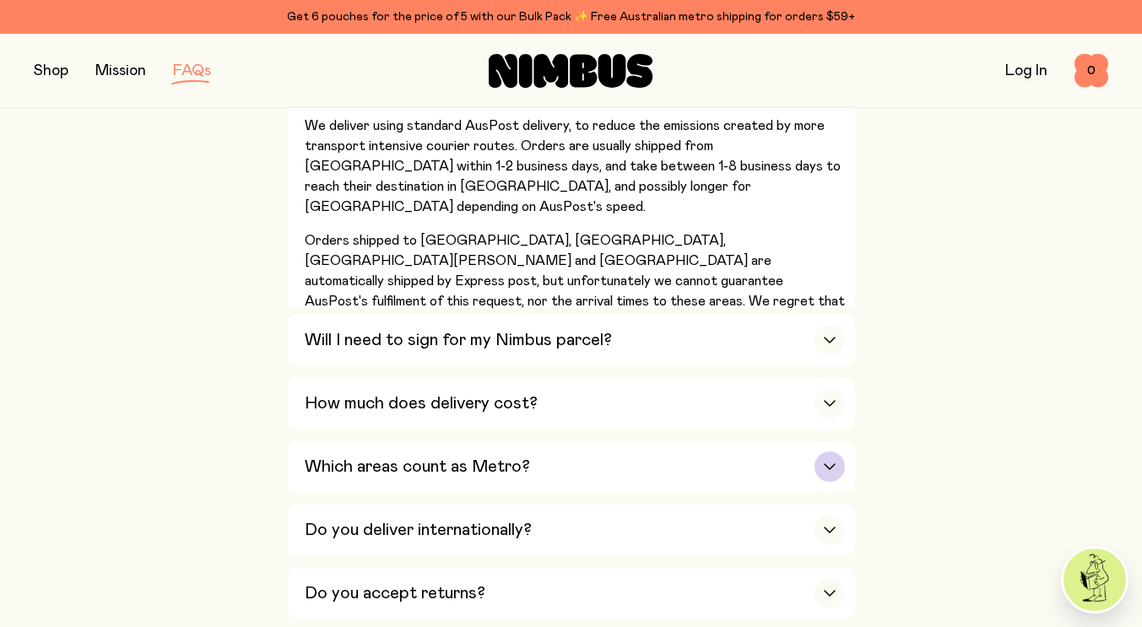
click at [371, 441] on div "Which areas count as Metro?" at bounding box center [575, 466] width 540 height 51
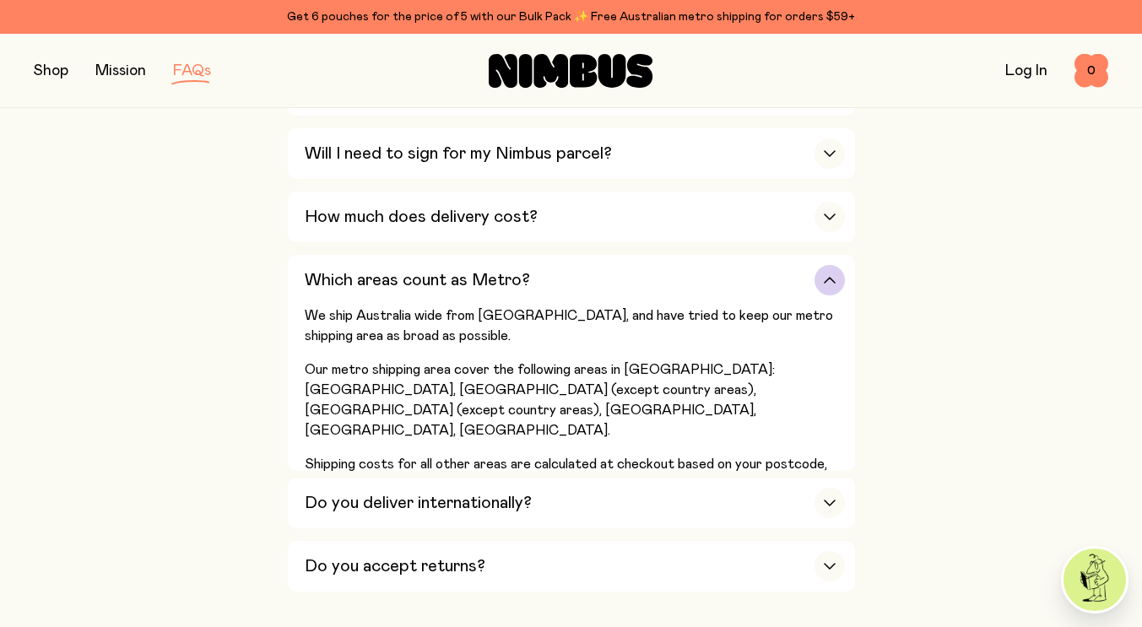
click at [448, 370] on p "Our metro shipping area cover the following areas in [GEOGRAPHIC_DATA]: [GEOGRA…" at bounding box center [575, 399] width 540 height 81
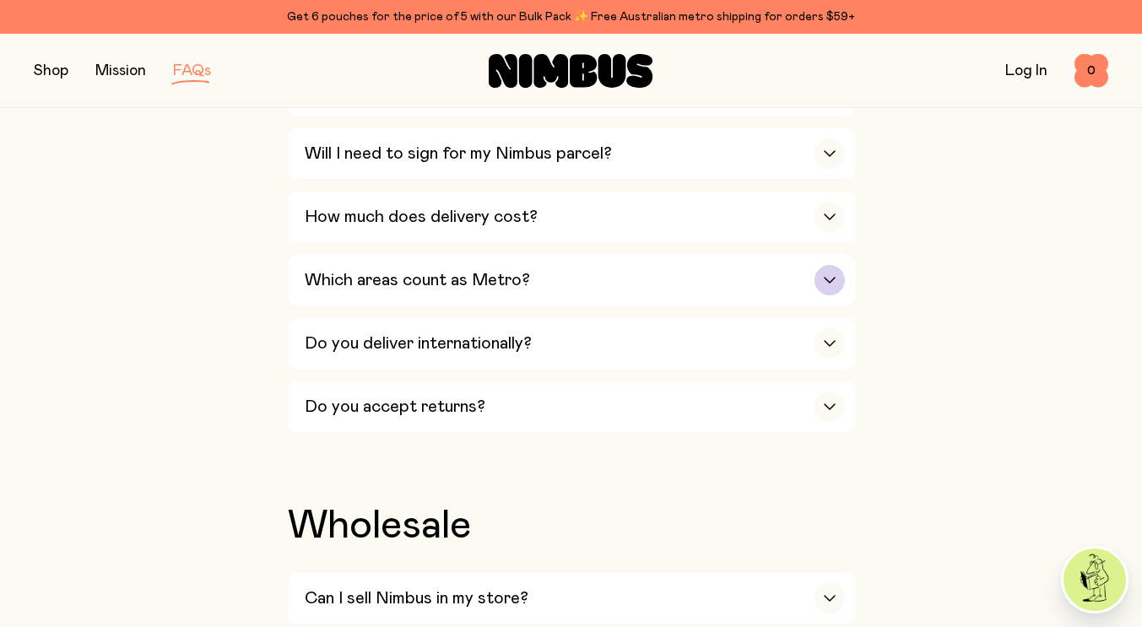
click at [439, 273] on div "Which areas count as Metro?" at bounding box center [575, 280] width 540 height 51
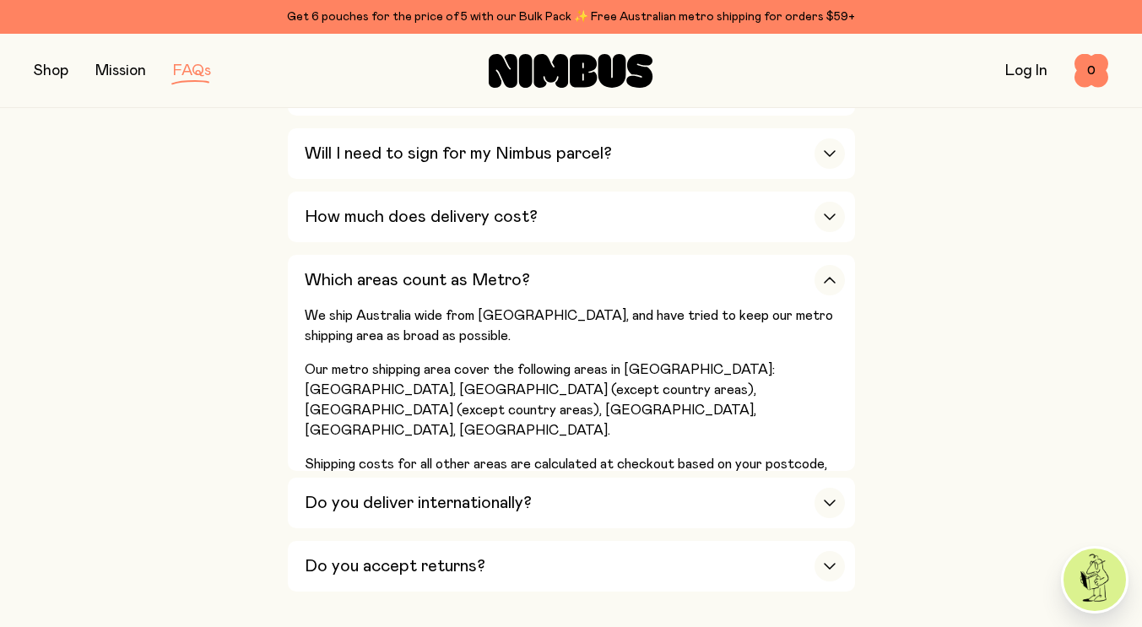
click at [58, 68] on button "button" at bounding box center [51, 71] width 35 height 24
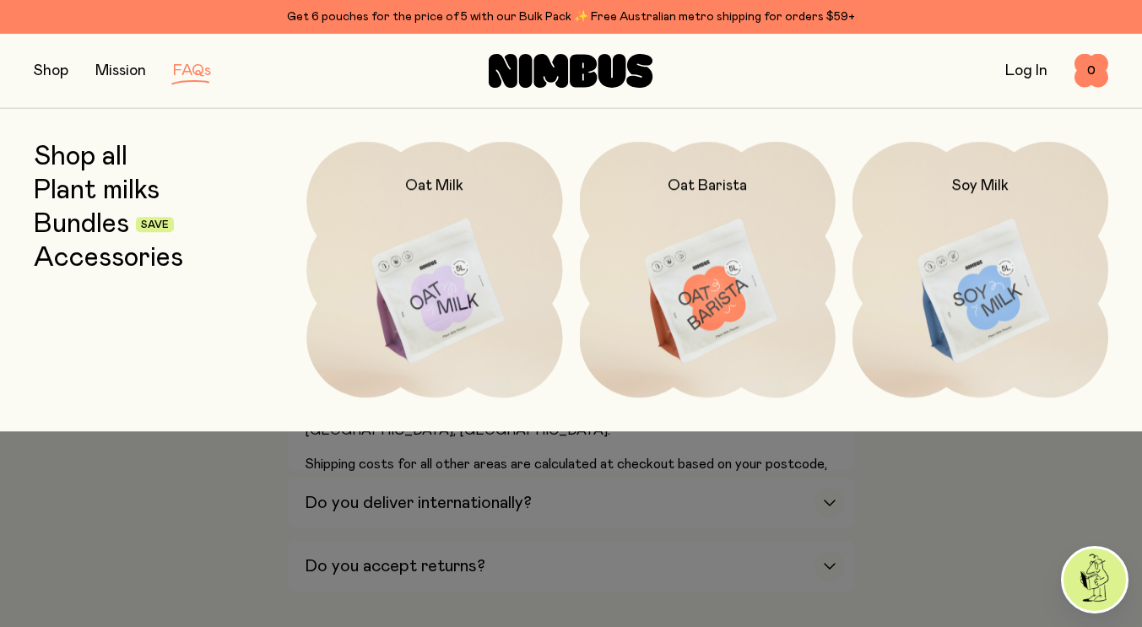
click at [88, 226] on link "Bundles" at bounding box center [81, 224] width 95 height 30
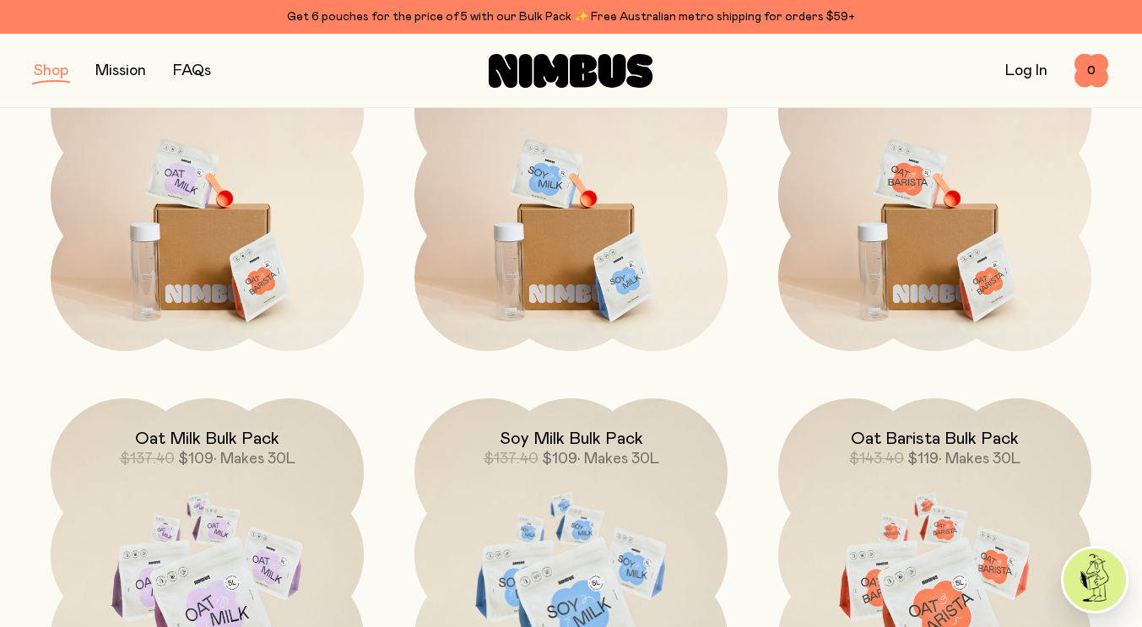
scroll to position [253, 0]
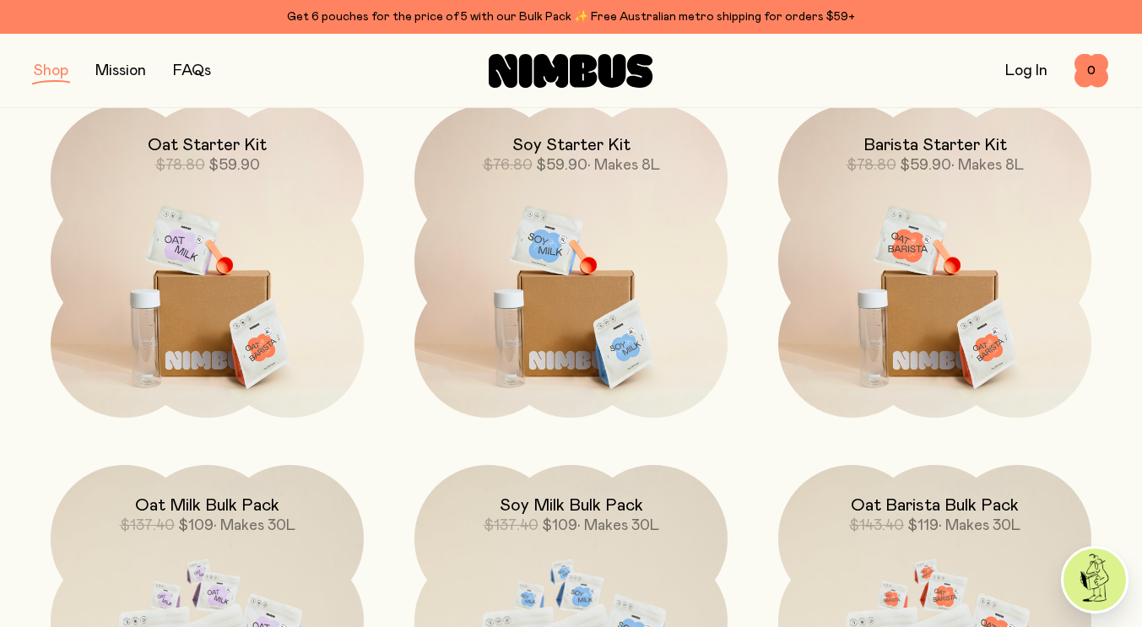
click at [545, 140] on h2 "Soy Starter Kit" at bounding box center [571, 145] width 118 height 20
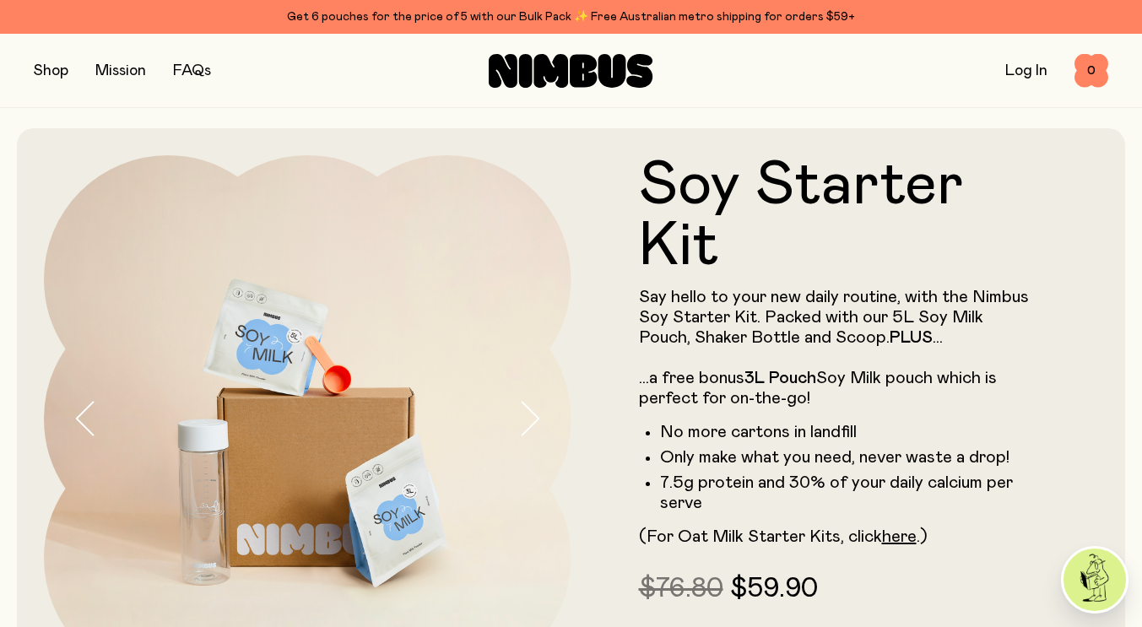
scroll to position [169, 0]
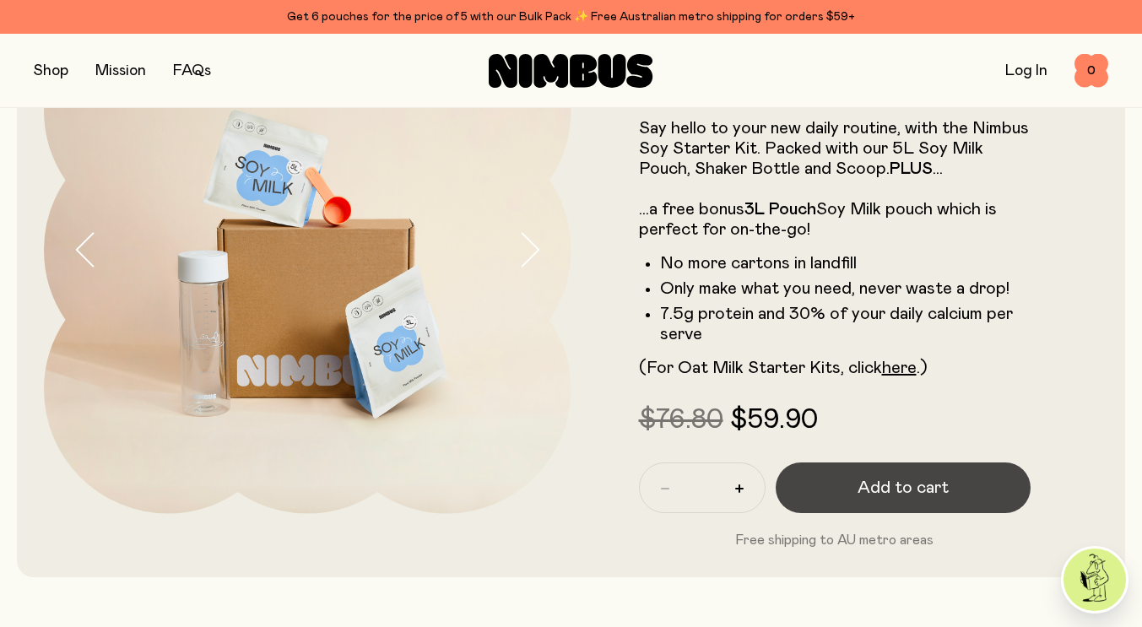
click at [874, 478] on span "Add to cart" at bounding box center [902, 488] width 91 height 24
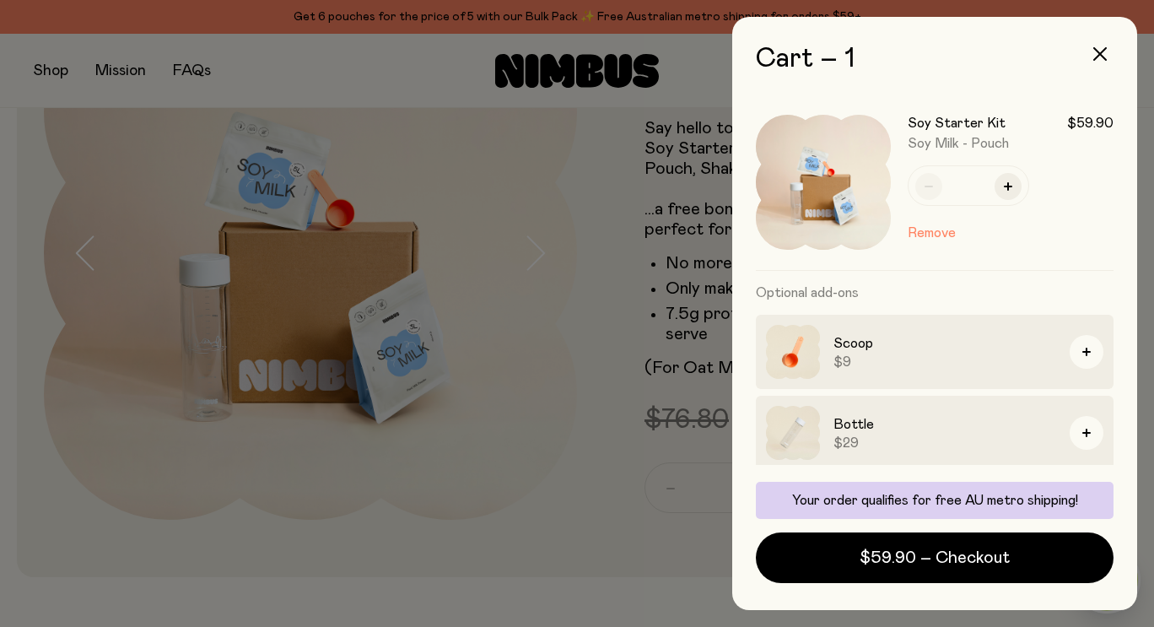
scroll to position [86, 0]
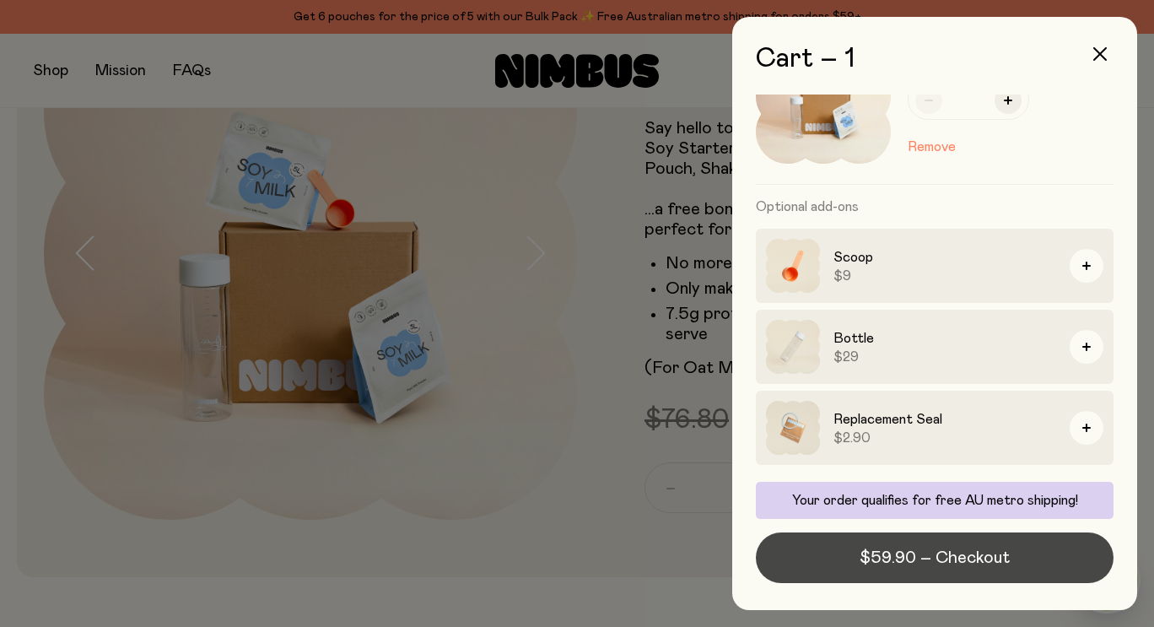
click at [910, 554] on span "$59.90 – Checkout" at bounding box center [935, 558] width 150 height 24
